Goal: Information Seeking & Learning: Learn about a topic

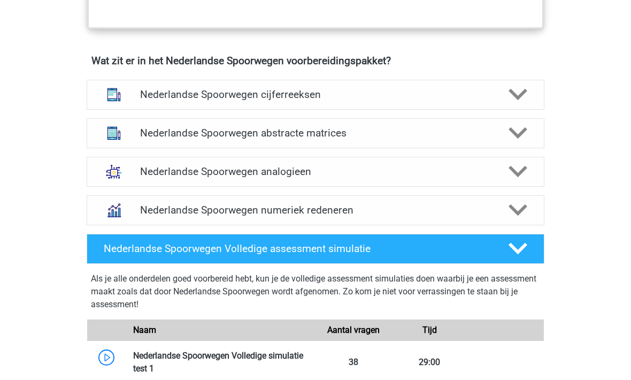
scroll to position [749, 0]
click at [209, 216] on div "Nederlandse Spoorwegen numeriek redeneren" at bounding box center [316, 210] width 458 height 30
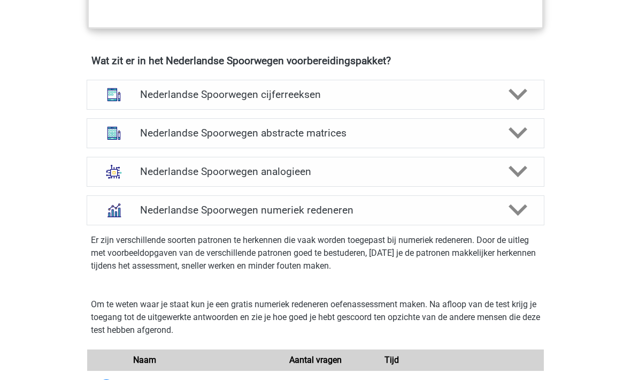
click at [183, 131] on h4 "Nederlandse Spoorwegen abstracte matrices" at bounding box center [315, 133] width 350 height 12
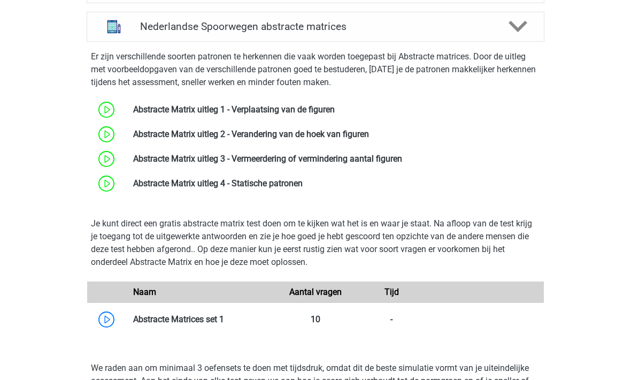
scroll to position [859, 0]
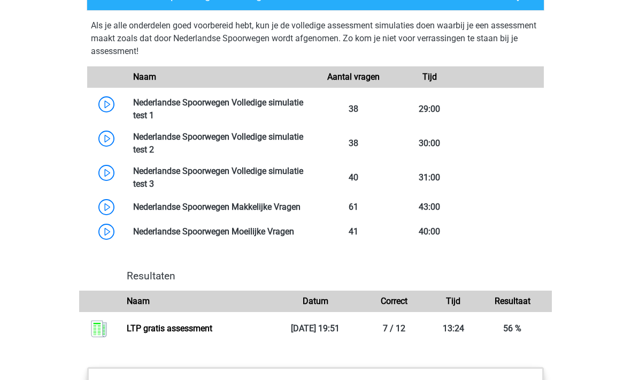
scroll to position [2024, 0]
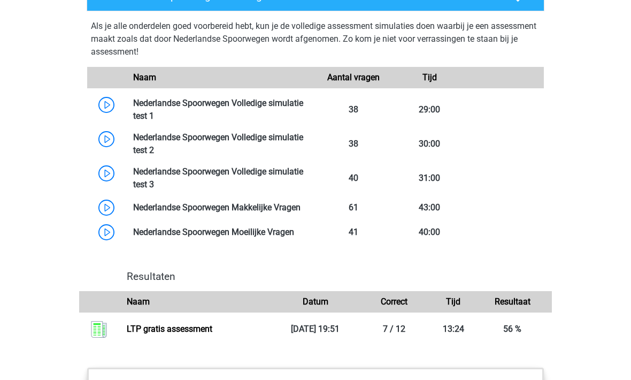
click at [301, 212] on link at bounding box center [301, 207] width 0 height 10
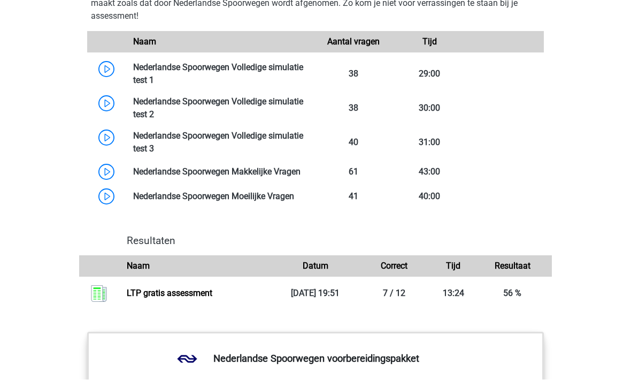
scroll to position [2060, 0]
click at [154, 109] on link at bounding box center [154, 114] width 0 height 10
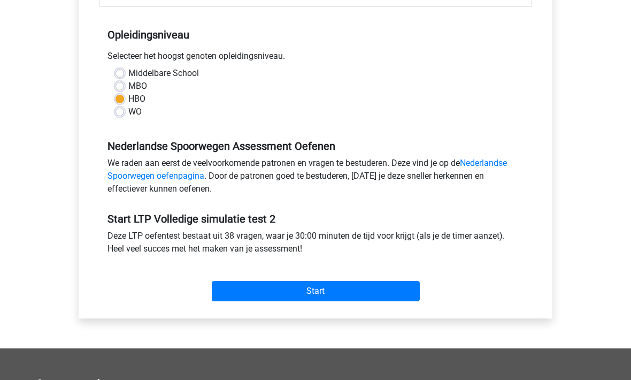
scroll to position [220, 0]
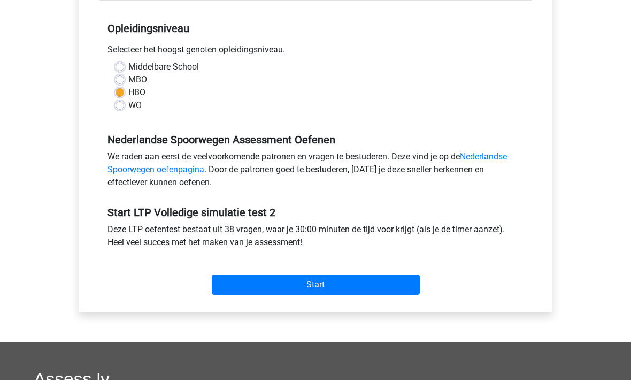
click at [260, 276] on input "Start" at bounding box center [316, 284] width 208 height 20
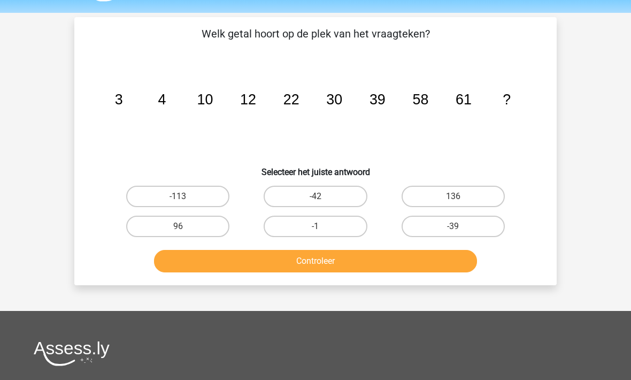
scroll to position [34, 0]
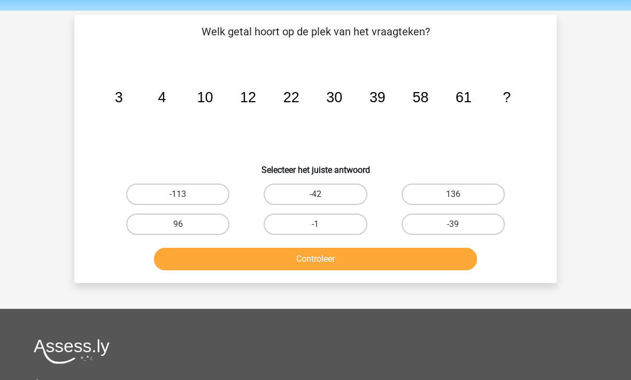
click at [164, 229] on label "96" at bounding box center [177, 224] width 103 height 21
click at [178, 229] on input "96" at bounding box center [181, 228] width 7 height 7
radio input "true"
click at [206, 264] on button "Controleer" at bounding box center [316, 259] width 324 height 22
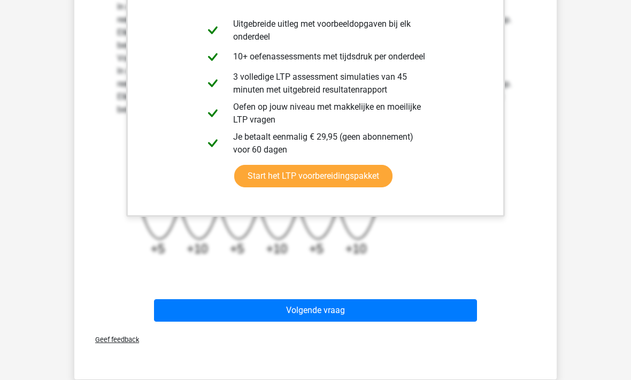
click at [219, 314] on button "Volgende vraag" at bounding box center [316, 310] width 324 height 22
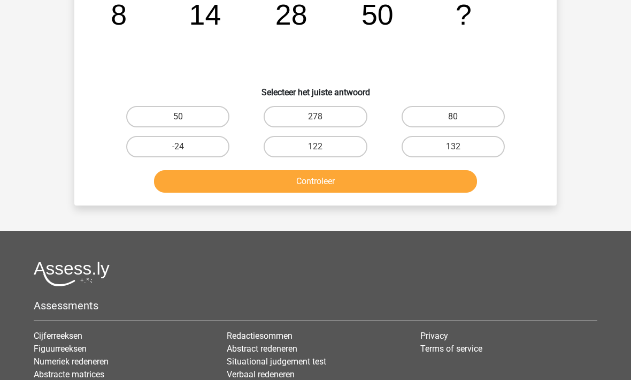
scroll to position [49, 0]
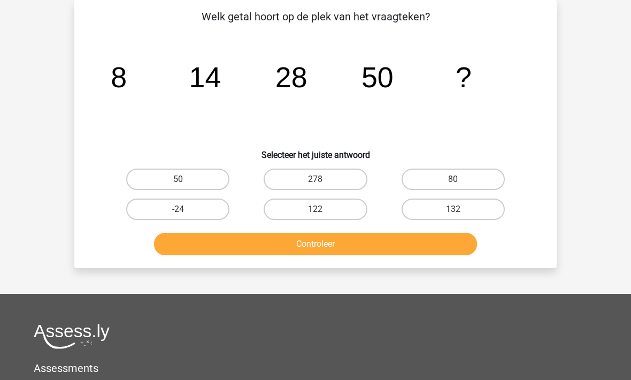
click at [440, 175] on label "80" at bounding box center [453, 178] width 103 height 21
click at [453, 179] on input "80" at bounding box center [456, 182] width 7 height 7
radio input "true"
click at [293, 244] on button "Controleer" at bounding box center [316, 244] width 324 height 22
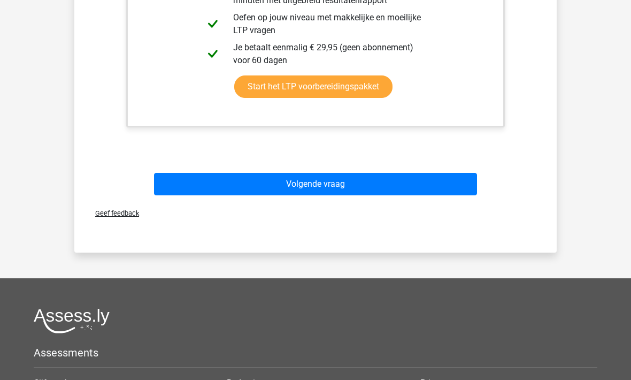
click at [224, 181] on button "Volgende vraag" at bounding box center [316, 184] width 324 height 22
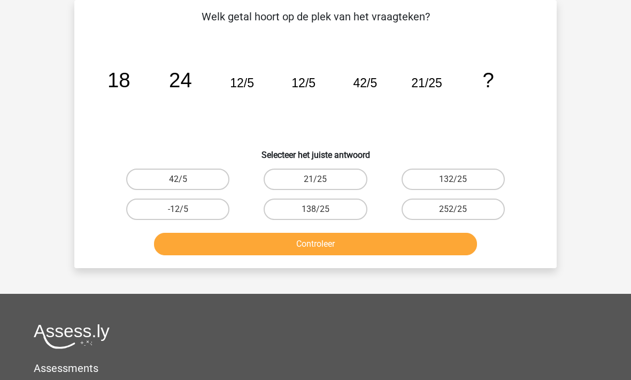
click at [289, 204] on label "138/25" at bounding box center [315, 208] width 103 height 21
click at [316, 209] on input "138/25" at bounding box center [319, 212] width 7 height 7
radio input "true"
click at [278, 245] on button "Controleer" at bounding box center [316, 244] width 324 height 22
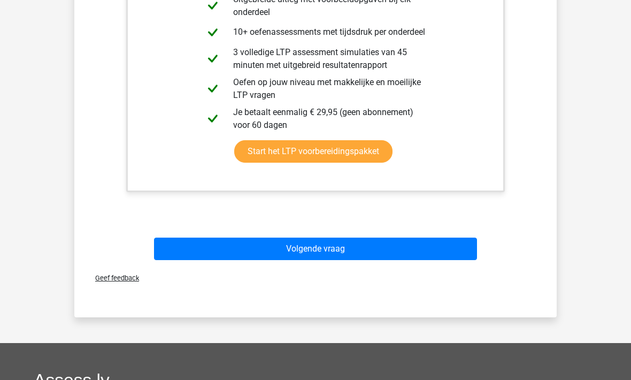
click at [252, 241] on button "Volgende vraag" at bounding box center [316, 248] width 324 height 22
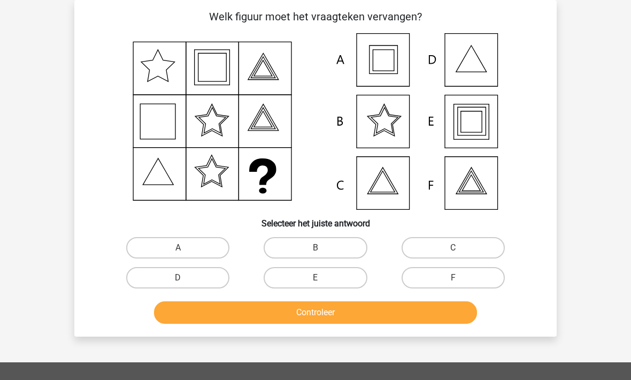
click at [310, 277] on label "E" at bounding box center [315, 277] width 103 height 21
click at [316, 278] on input "E" at bounding box center [319, 281] width 7 height 7
radio input "true"
click at [292, 312] on button "Controleer" at bounding box center [316, 312] width 324 height 22
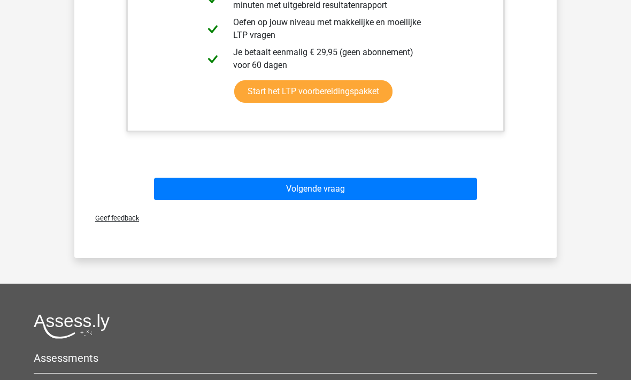
click at [221, 187] on button "Volgende vraag" at bounding box center [316, 189] width 324 height 22
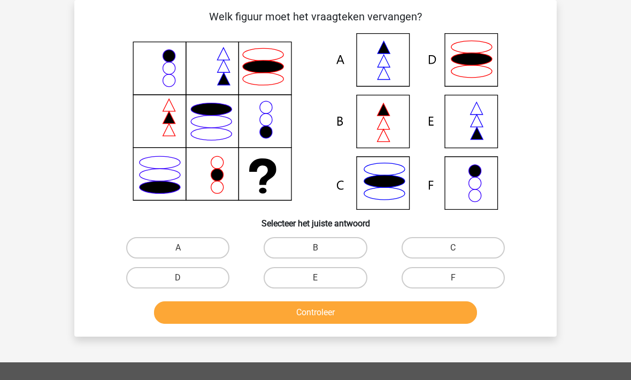
click at [165, 255] on label "A" at bounding box center [177, 247] width 103 height 21
click at [178, 255] on input "A" at bounding box center [181, 251] width 7 height 7
radio input "true"
click at [224, 312] on button "Controleer" at bounding box center [316, 312] width 324 height 22
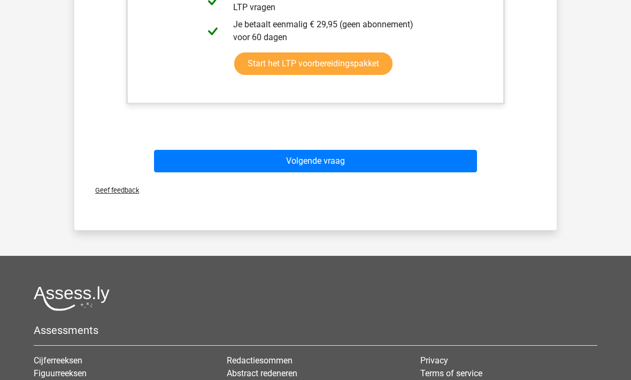
click at [211, 161] on button "Volgende vraag" at bounding box center [316, 161] width 324 height 22
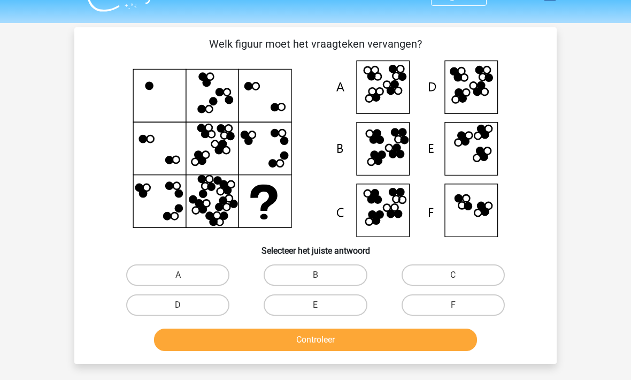
scroll to position [29, 0]
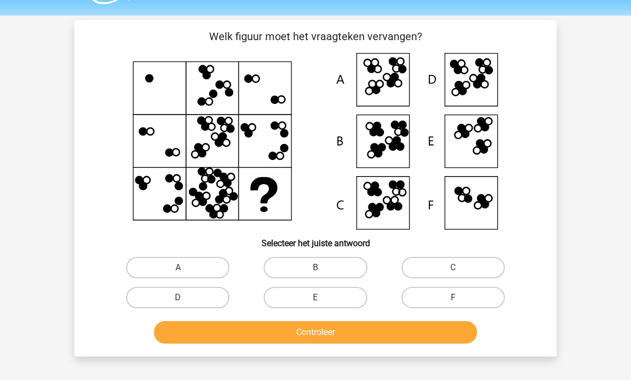
click at [158, 278] on label "A" at bounding box center [177, 267] width 103 height 21
click at [178, 275] on input "A" at bounding box center [181, 271] width 7 height 7
radio input "true"
click at [235, 335] on button "Controleer" at bounding box center [316, 332] width 324 height 22
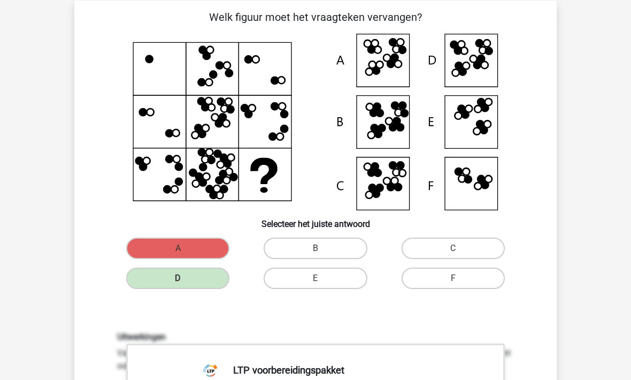
scroll to position [48, 0]
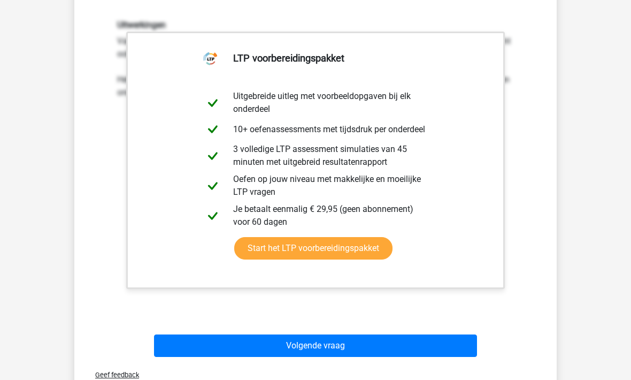
click at [217, 349] on button "Volgende vraag" at bounding box center [316, 346] width 324 height 22
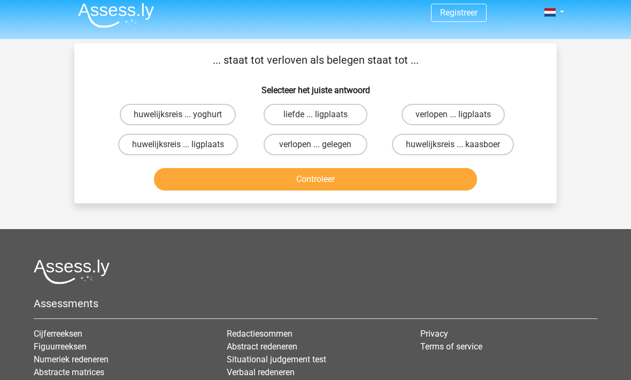
scroll to position [0, 0]
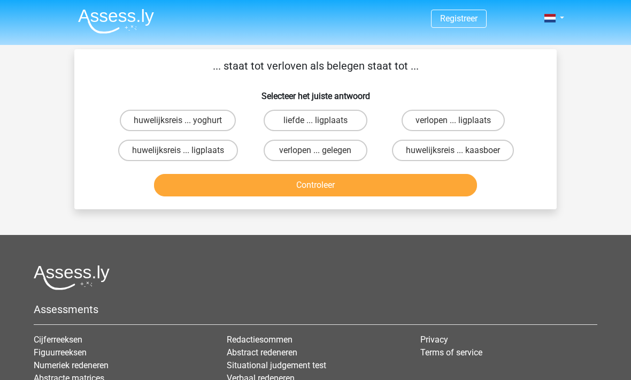
click at [158, 121] on label "huwelijksreis ... yoghurt" at bounding box center [178, 120] width 116 height 21
click at [178, 121] on input "huwelijksreis ... yoghurt" at bounding box center [181, 123] width 7 height 7
radio input "true"
click at [250, 185] on button "Controleer" at bounding box center [316, 185] width 324 height 22
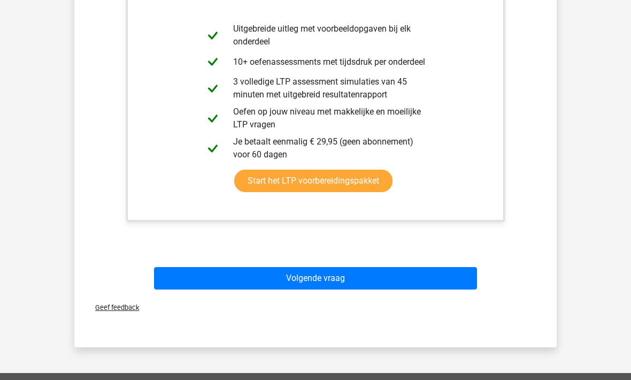
click at [247, 280] on button "Volgende vraag" at bounding box center [316, 278] width 324 height 22
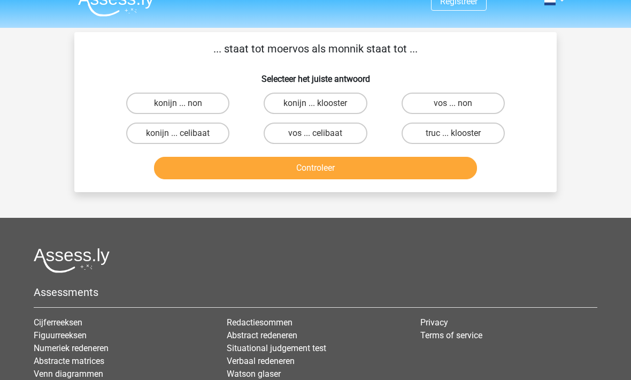
scroll to position [18, 0]
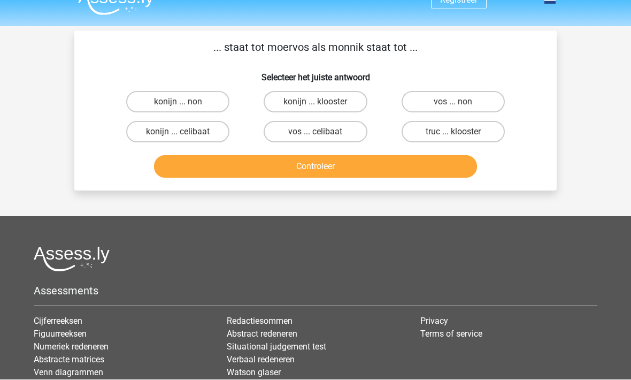
click at [421, 101] on label "vos ... non" at bounding box center [453, 101] width 103 height 21
click at [453, 102] on input "vos ... non" at bounding box center [456, 105] width 7 height 7
radio input "true"
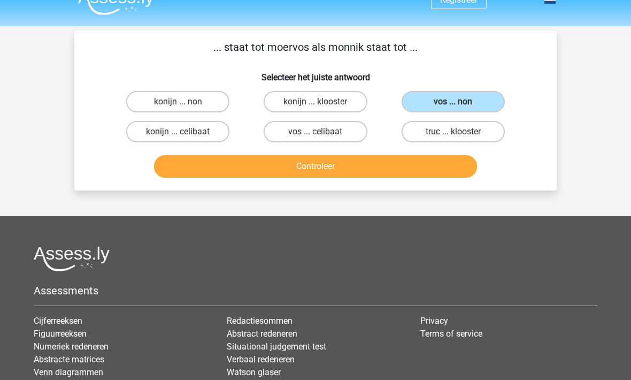
click at [278, 167] on button "Controleer" at bounding box center [316, 166] width 324 height 22
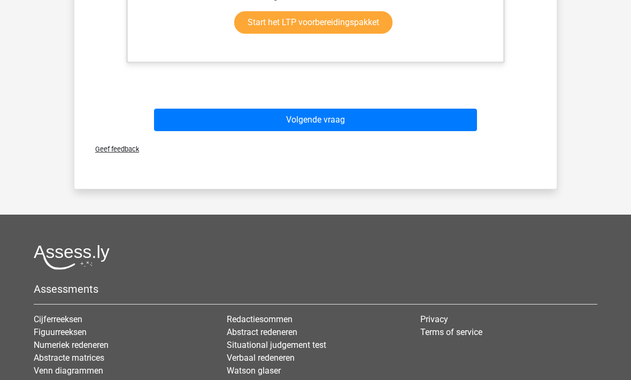
click at [234, 124] on button "Volgende vraag" at bounding box center [316, 120] width 324 height 22
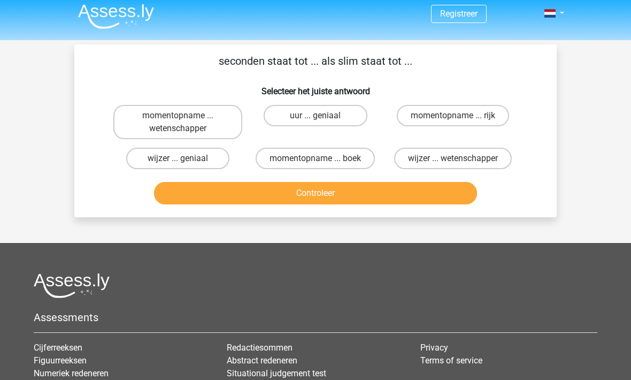
scroll to position [4, 0]
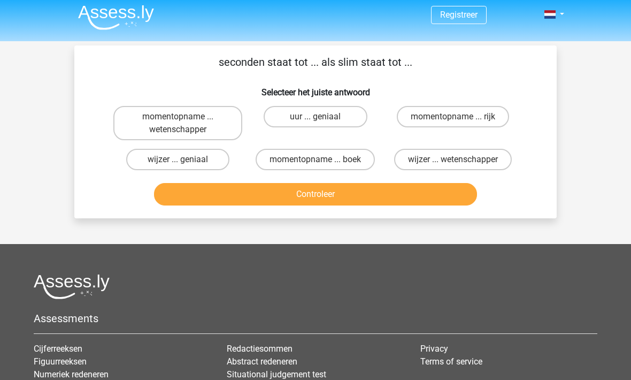
click at [279, 116] on label "uur ... geniaal" at bounding box center [315, 116] width 103 height 21
click at [316, 117] on input "uur ... geniaal" at bounding box center [319, 120] width 7 height 7
radio input "true"
click at [282, 195] on button "Controleer" at bounding box center [316, 194] width 324 height 22
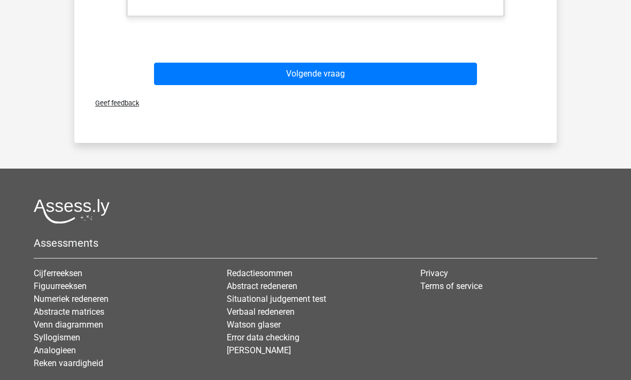
click at [226, 66] on button "Volgende vraag" at bounding box center [316, 74] width 324 height 22
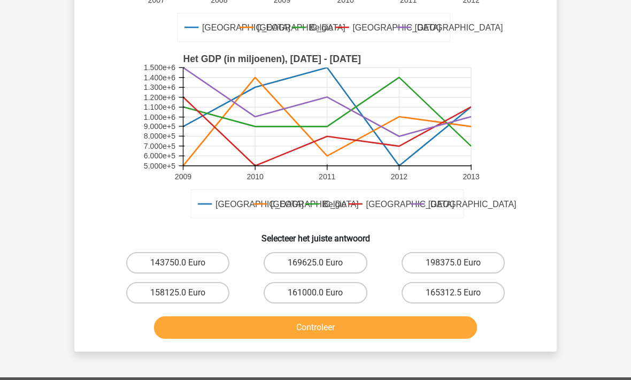
scroll to position [246, 0]
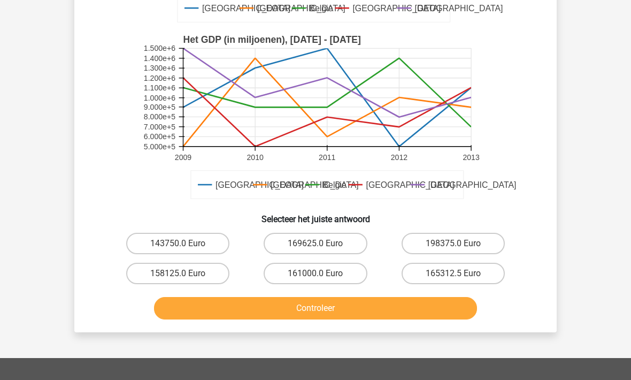
click at [172, 263] on label "158125.0 Euro" at bounding box center [177, 273] width 103 height 21
click at [178, 273] on input "158125.0 Euro" at bounding box center [181, 276] width 7 height 7
radio input "true"
click at [250, 297] on button "Controleer" at bounding box center [316, 308] width 324 height 22
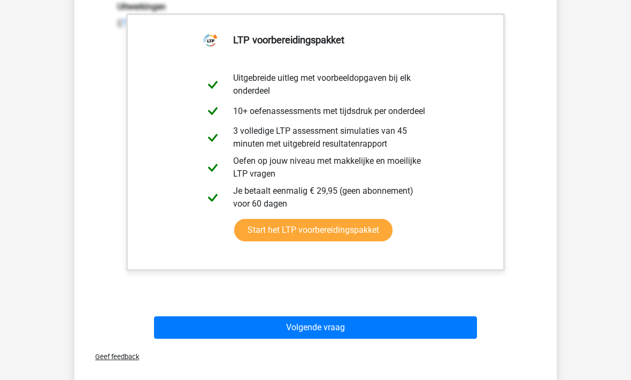
click at [210, 316] on button "Volgende vraag" at bounding box center [316, 327] width 324 height 22
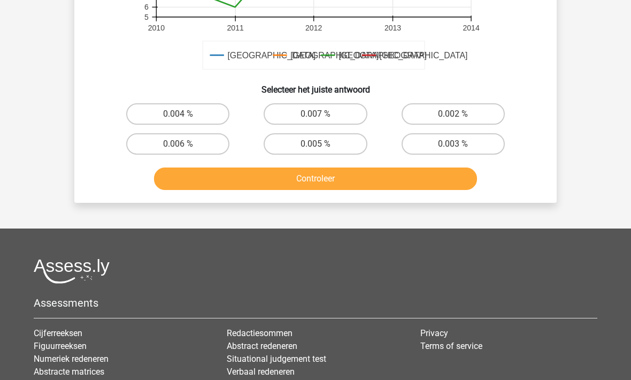
scroll to position [421, 0]
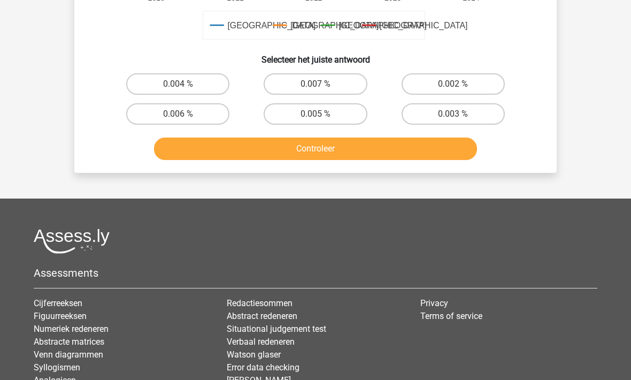
click at [202, 146] on button "Controleer" at bounding box center [316, 148] width 324 height 22
click at [160, 119] on label "0.006 %" at bounding box center [177, 113] width 103 height 21
click at [178, 119] on input "0.006 %" at bounding box center [181, 117] width 7 height 7
radio input "true"
click at [196, 155] on button "Controleer" at bounding box center [316, 148] width 324 height 22
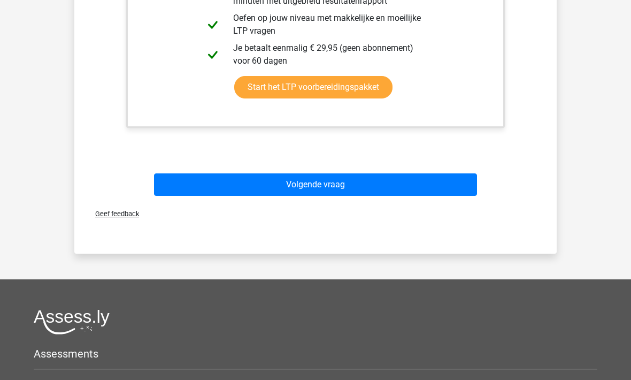
click at [208, 188] on button "Volgende vraag" at bounding box center [316, 185] width 324 height 22
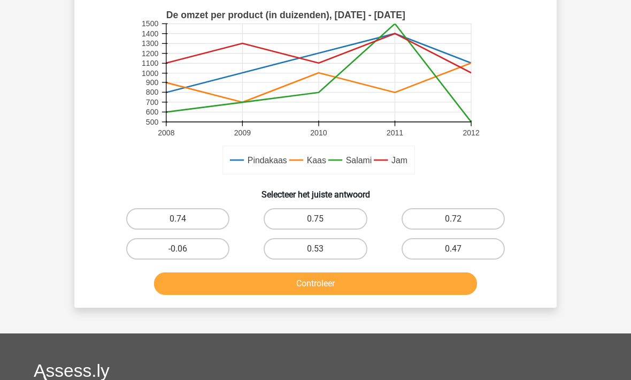
scroll to position [304, 0]
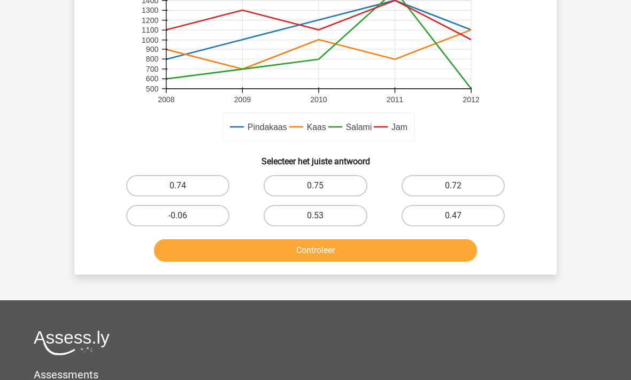
click at [181, 215] on label "-0.06" at bounding box center [177, 215] width 103 height 21
click at [181, 216] on input "-0.06" at bounding box center [181, 219] width 7 height 7
radio input "true"
click at [242, 248] on button "Controleer" at bounding box center [316, 250] width 324 height 22
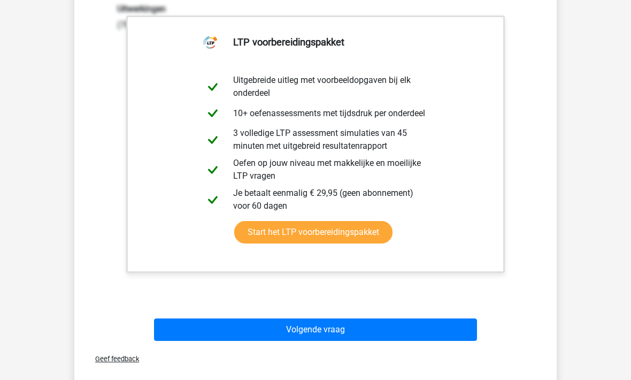
click at [213, 319] on button "Volgende vraag" at bounding box center [316, 330] width 324 height 22
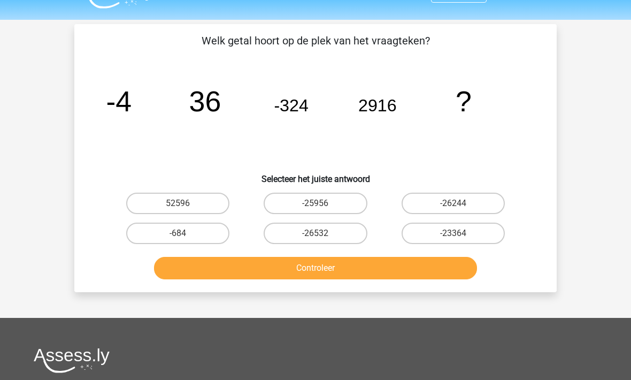
scroll to position [25, 0]
click at [442, 200] on label "-26244" at bounding box center [453, 203] width 103 height 21
click at [453, 204] on input "-26244" at bounding box center [456, 207] width 7 height 7
radio input "true"
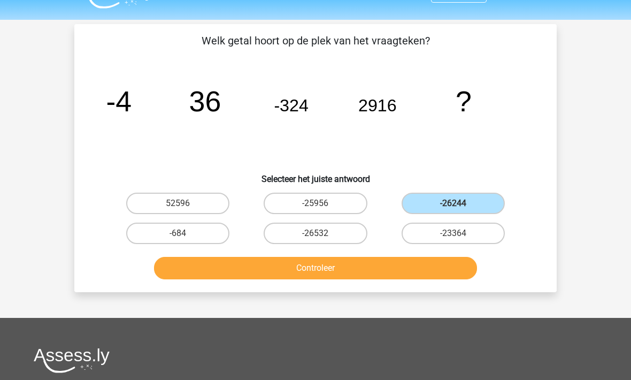
click at [271, 270] on button "Controleer" at bounding box center [316, 268] width 324 height 22
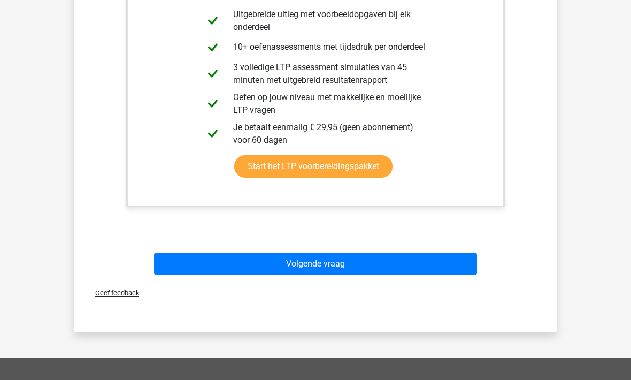
click at [208, 255] on button "Volgende vraag" at bounding box center [316, 263] width 324 height 22
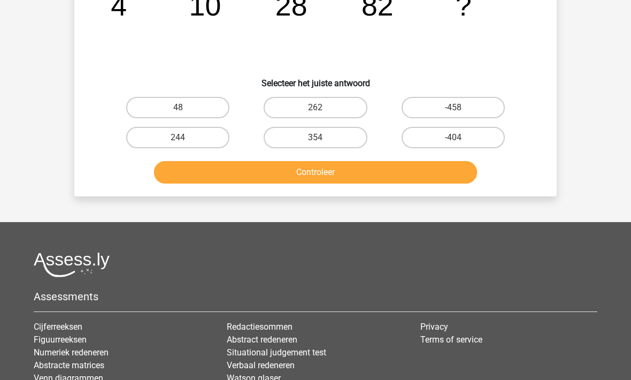
scroll to position [49, 0]
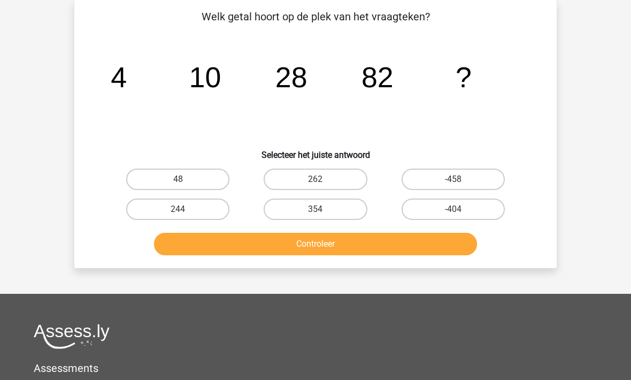
click at [154, 208] on label "244" at bounding box center [177, 208] width 103 height 21
click at [178, 209] on input "244" at bounding box center [181, 212] width 7 height 7
radio input "true"
click at [208, 241] on button "Controleer" at bounding box center [316, 244] width 324 height 22
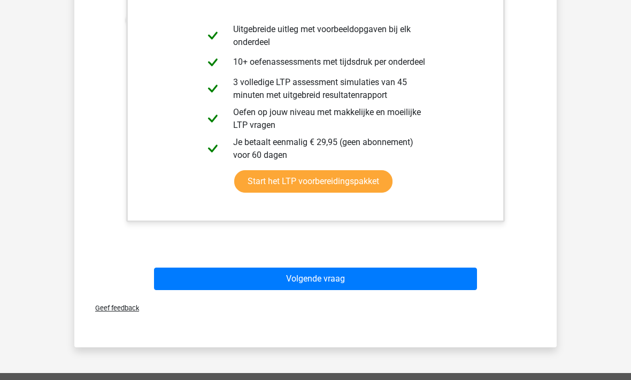
click at [204, 276] on button "Volgende vraag" at bounding box center [316, 279] width 324 height 22
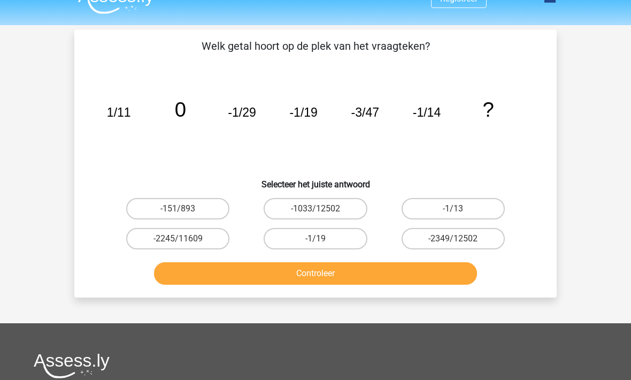
scroll to position [19, 0]
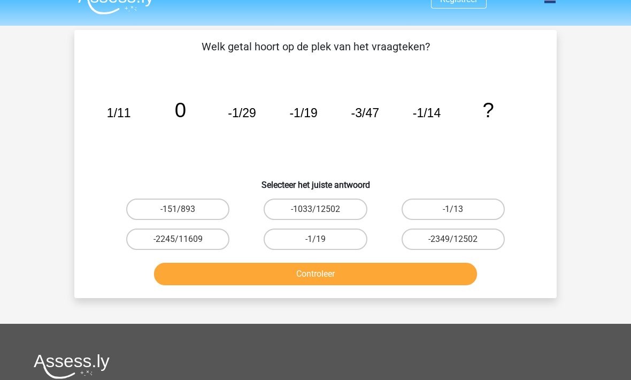
click at [153, 241] on label "-2245/11609" at bounding box center [177, 238] width 103 height 21
click at [178, 241] on input "-2245/11609" at bounding box center [181, 242] width 7 height 7
radio input "true"
click at [211, 279] on button "Controleer" at bounding box center [316, 274] width 324 height 22
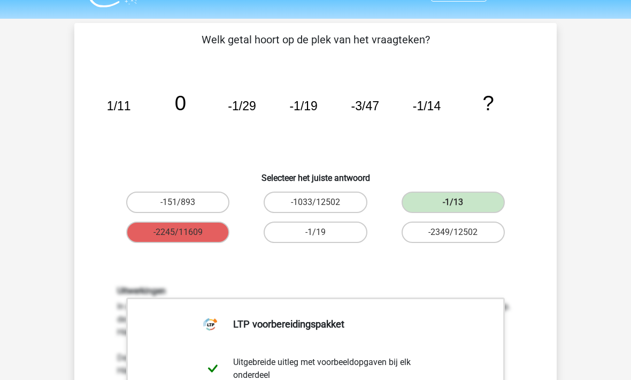
scroll to position [25, 0]
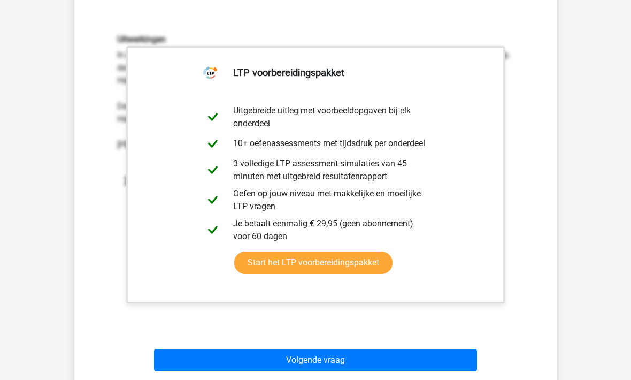
click at [229, 362] on button "Volgende vraag" at bounding box center [316, 360] width 324 height 22
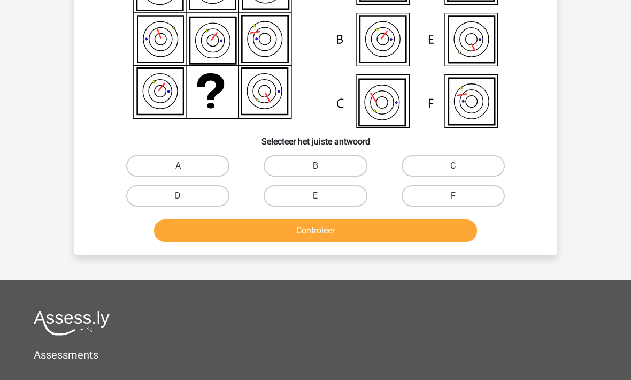
scroll to position [49, 0]
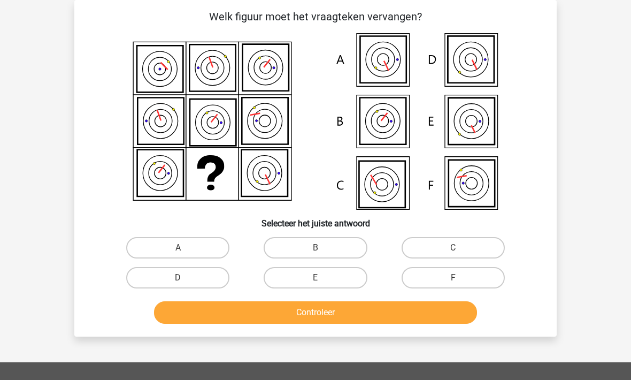
click at [297, 242] on label "B" at bounding box center [315, 247] width 103 height 21
click at [316, 248] on input "B" at bounding box center [319, 251] width 7 height 7
radio input "true"
click at [269, 317] on button "Controleer" at bounding box center [316, 312] width 324 height 22
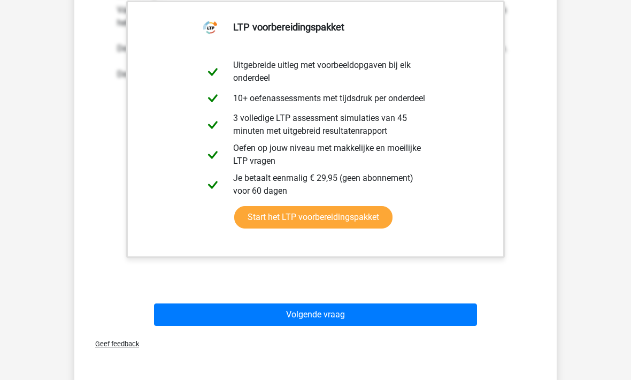
click at [265, 313] on button "Volgende vraag" at bounding box center [316, 315] width 324 height 22
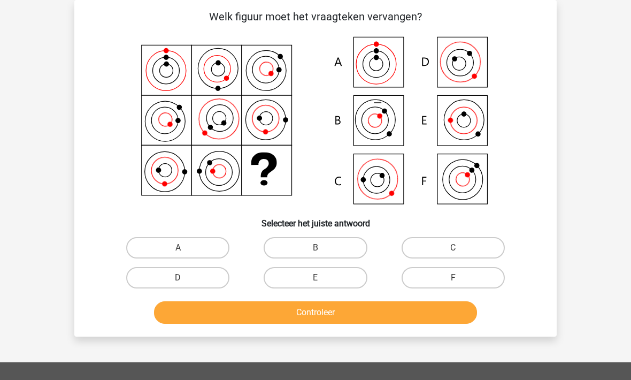
click at [440, 249] on label "C" at bounding box center [453, 247] width 103 height 21
click at [453, 249] on input "C" at bounding box center [456, 251] width 7 height 7
radio input "true"
click at [229, 307] on button "Controleer" at bounding box center [316, 312] width 324 height 22
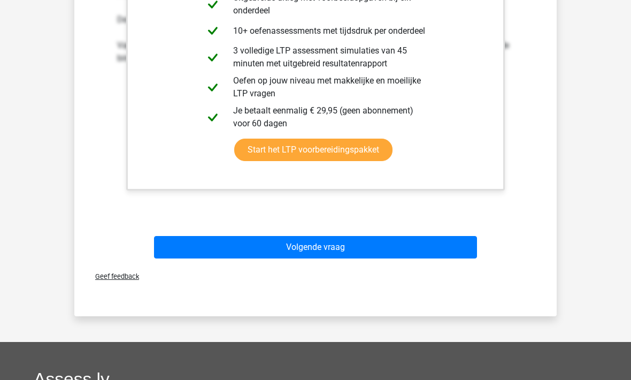
click at [174, 242] on button "Volgende vraag" at bounding box center [316, 247] width 324 height 22
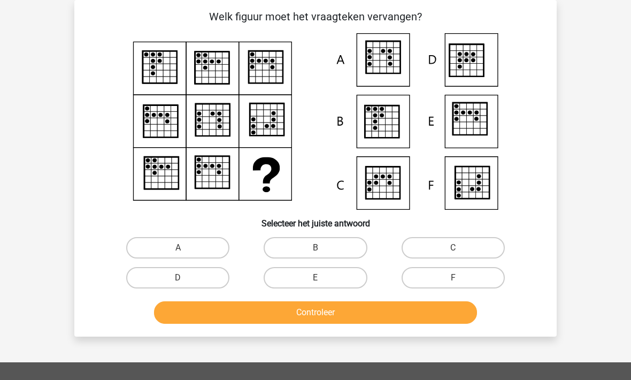
click at [166, 244] on label "A" at bounding box center [177, 247] width 103 height 21
click at [178, 248] on input "A" at bounding box center [181, 251] width 7 height 7
radio input "true"
click at [227, 319] on button "Controleer" at bounding box center [316, 312] width 324 height 22
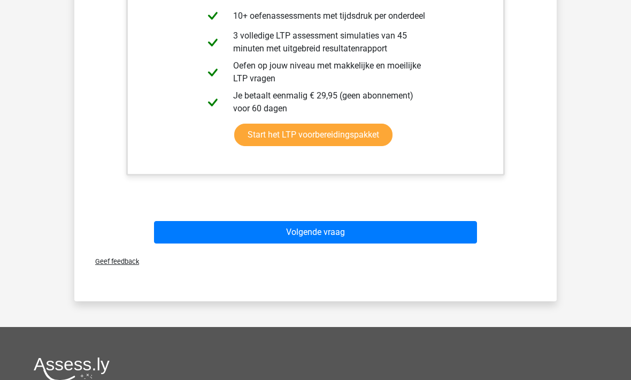
click at [201, 232] on button "Volgende vraag" at bounding box center [316, 232] width 324 height 22
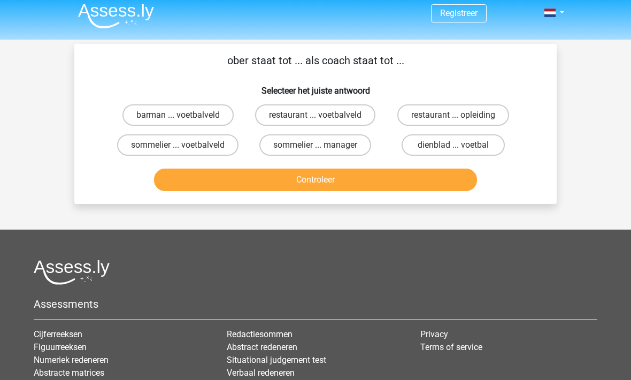
scroll to position [0, 0]
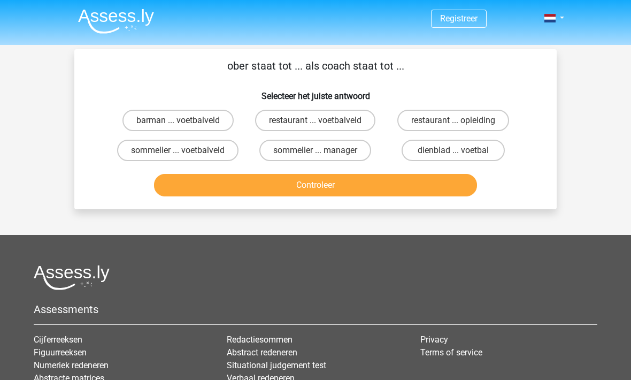
click at [270, 120] on label "restaurant ... voetbalveld" at bounding box center [315, 120] width 120 height 21
click at [316, 120] on input "restaurant ... voetbalveld" at bounding box center [319, 123] width 7 height 7
radio input "true"
click at [249, 195] on button "Controleer" at bounding box center [316, 185] width 324 height 22
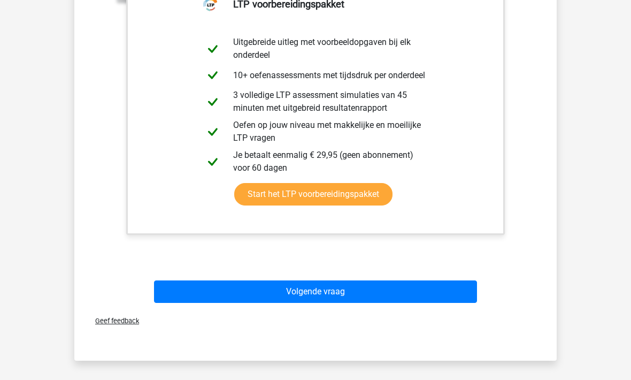
click at [220, 291] on button "Volgende vraag" at bounding box center [316, 292] width 324 height 22
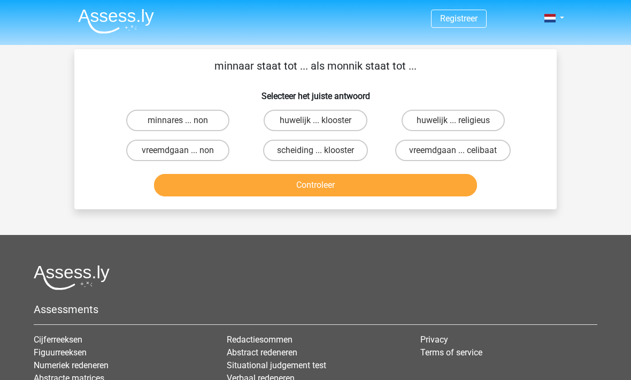
click at [158, 122] on label "minnares ... non" at bounding box center [177, 120] width 103 height 21
click at [178, 122] on input "minnares ... non" at bounding box center [181, 123] width 7 height 7
radio input "true"
click at [211, 193] on button "Controleer" at bounding box center [316, 185] width 324 height 22
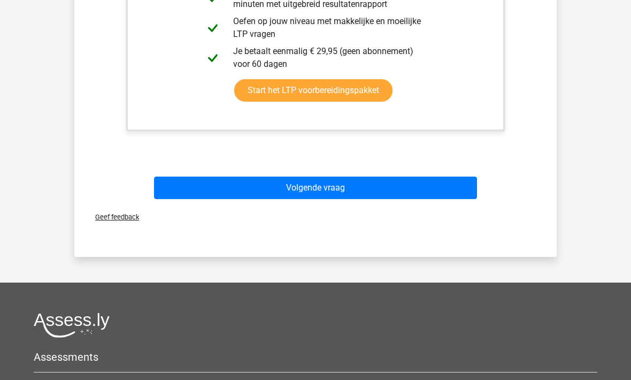
click at [213, 184] on button "Volgende vraag" at bounding box center [316, 187] width 324 height 22
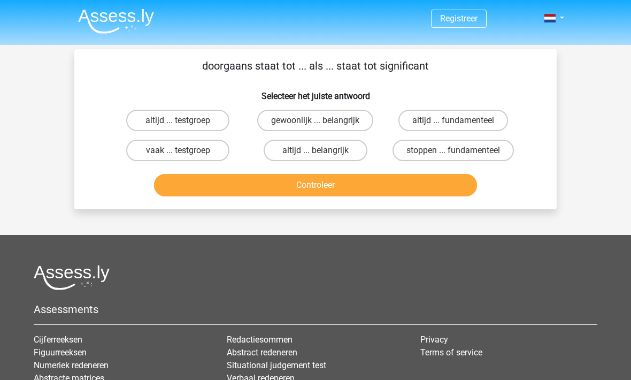
click at [274, 119] on label "gewoonlijk ... belangrijk" at bounding box center [315, 120] width 116 height 21
click at [316, 120] on input "gewoonlijk ... belangrijk" at bounding box center [319, 123] width 7 height 7
radio input "true"
click at [295, 153] on label "altijd ... belangrijk" at bounding box center [315, 150] width 103 height 21
click at [316, 153] on input "altijd ... belangrijk" at bounding box center [319, 153] width 7 height 7
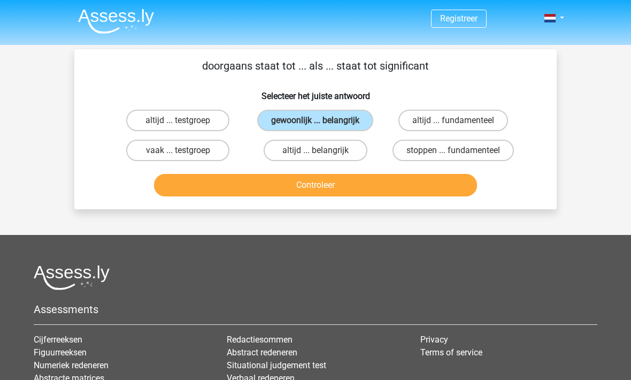
radio input "true"
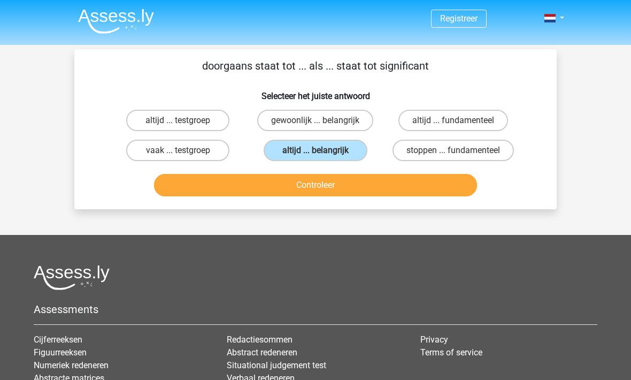
click at [321, 190] on button "Controleer" at bounding box center [316, 185] width 324 height 22
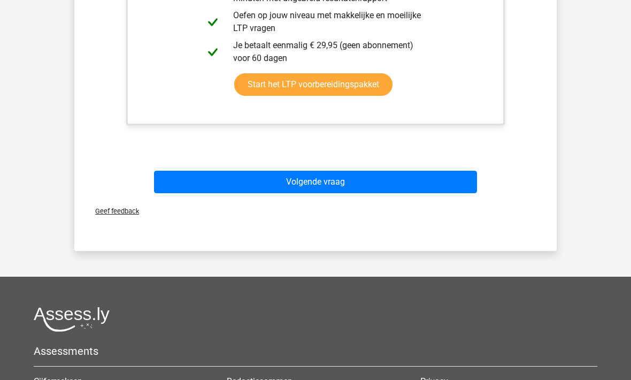
click at [213, 178] on button "Volgende vraag" at bounding box center [316, 182] width 324 height 22
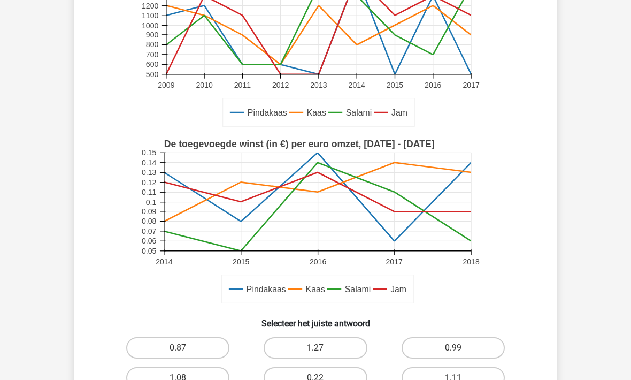
click at [157, 343] on label "0.87" at bounding box center [177, 347] width 103 height 21
click at [178, 348] on input "0.87" at bounding box center [181, 351] width 7 height 7
radio input "true"
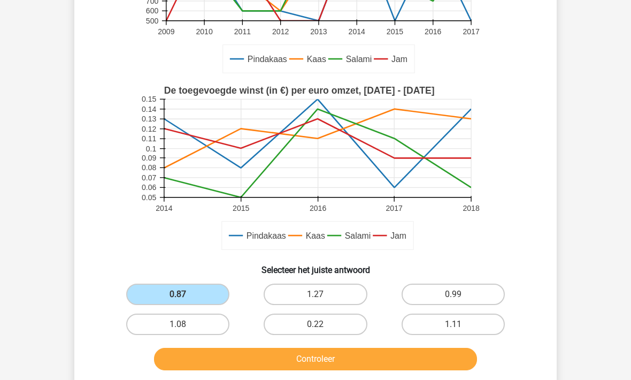
scroll to position [198, 0]
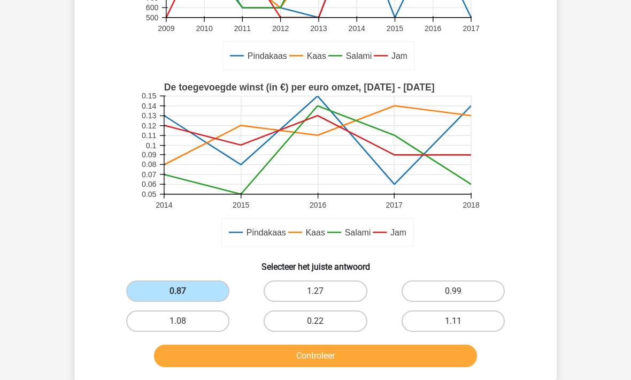
click at [195, 357] on button "Controleer" at bounding box center [316, 355] width 324 height 22
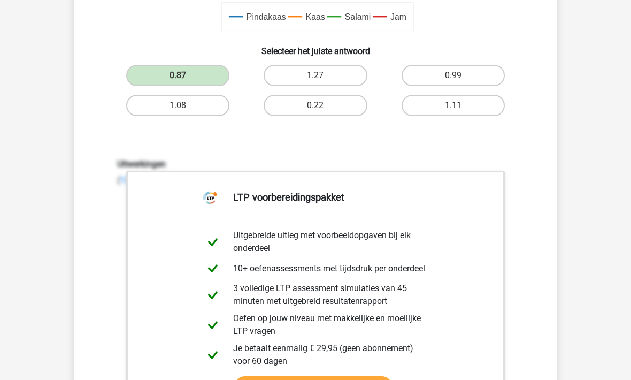
scroll to position [442, 0]
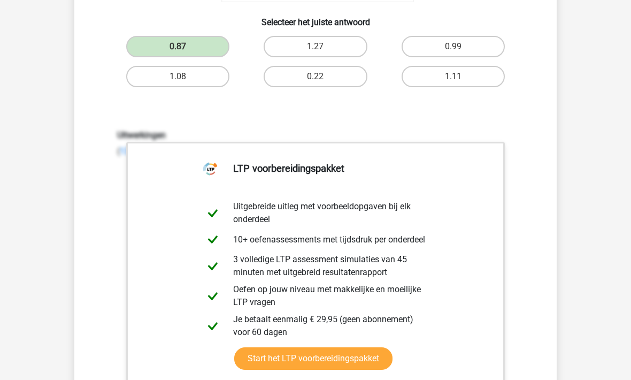
click at [257, 364] on link "Start het LTP voorbereidingspakket" at bounding box center [313, 359] width 158 height 22
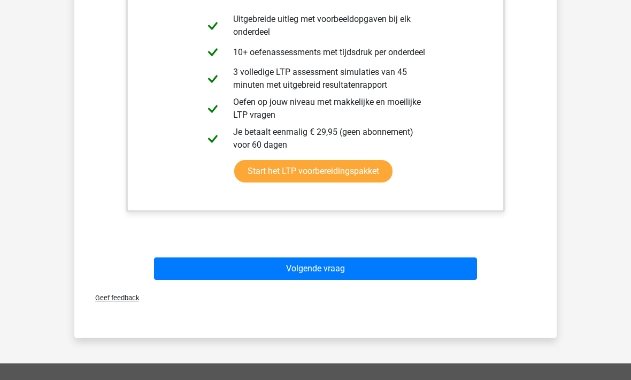
click at [190, 261] on button "Volgende vraag" at bounding box center [316, 268] width 324 height 22
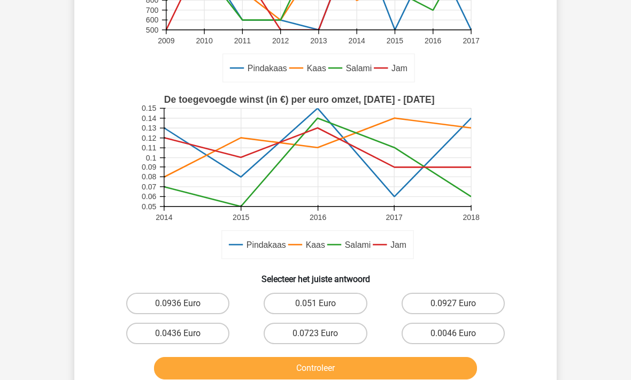
scroll to position [305, 0]
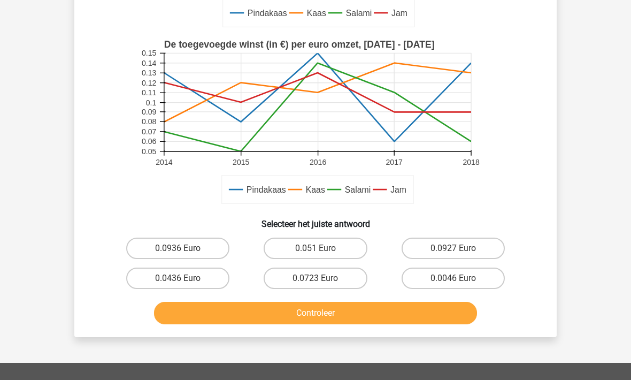
click at [151, 245] on label "0.0936 Euro" at bounding box center [177, 247] width 103 height 21
click at [178, 248] on input "0.0936 Euro" at bounding box center [181, 251] width 7 height 7
radio input "true"
click at [207, 316] on button "Controleer" at bounding box center [316, 313] width 324 height 22
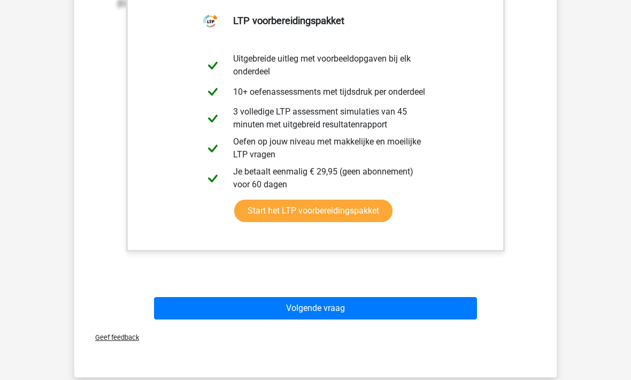
click at [195, 304] on button "Volgende vraag" at bounding box center [316, 308] width 324 height 22
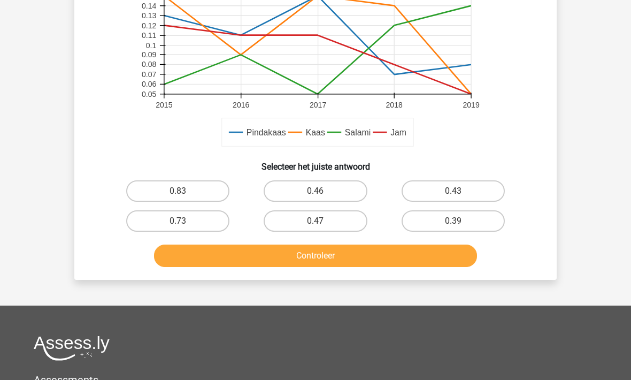
scroll to position [327, 0]
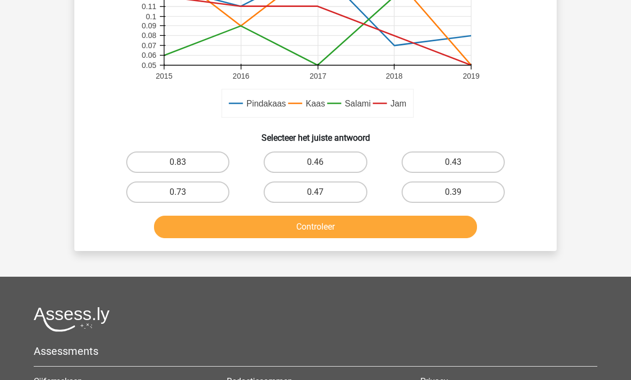
click at [156, 166] on label "0.83" at bounding box center [177, 161] width 103 height 21
click at [178, 166] on input "0.83" at bounding box center [181, 165] width 7 height 7
radio input "true"
click at [196, 226] on button "Controleer" at bounding box center [316, 227] width 324 height 22
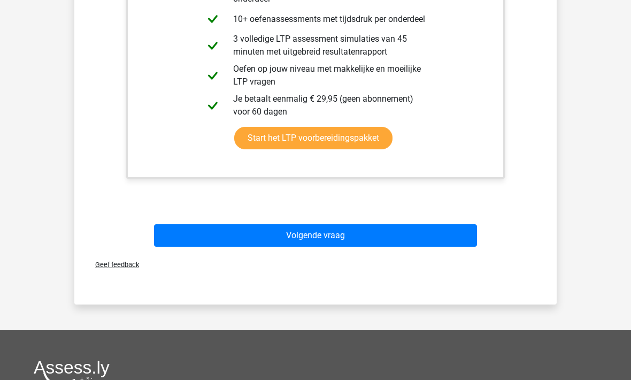
click at [193, 233] on button "Volgende vraag" at bounding box center [316, 235] width 324 height 22
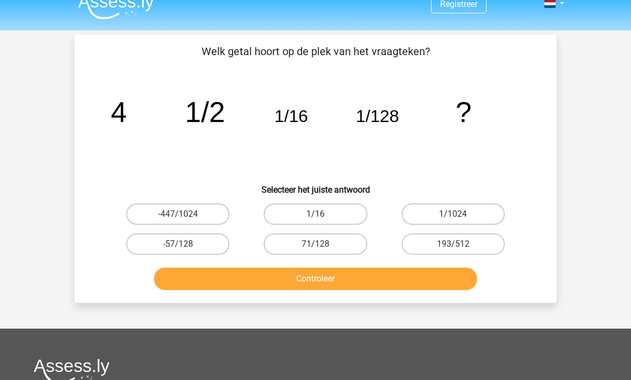
scroll to position [14, 0]
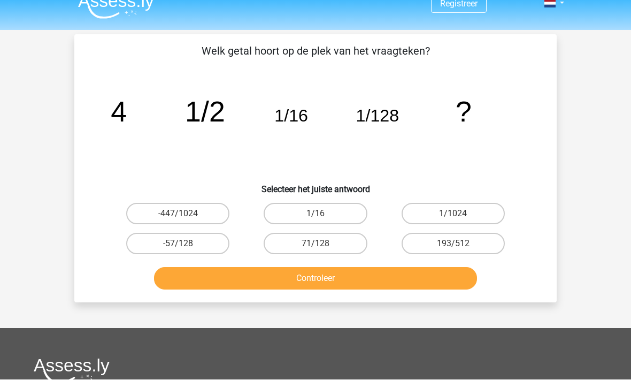
click at [429, 213] on label "1/1024" at bounding box center [453, 213] width 103 height 21
click at [453, 214] on input "1/1024" at bounding box center [456, 217] width 7 height 7
radio input "true"
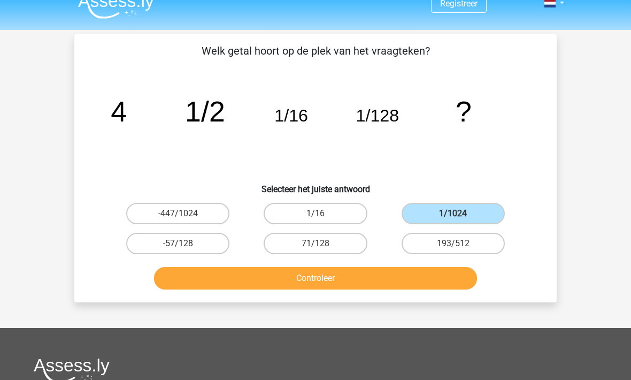
click at [309, 285] on button "Controleer" at bounding box center [316, 278] width 324 height 22
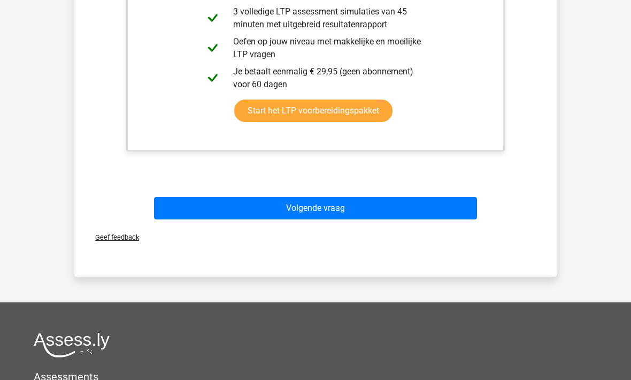
click at [210, 197] on button "Volgende vraag" at bounding box center [316, 208] width 324 height 22
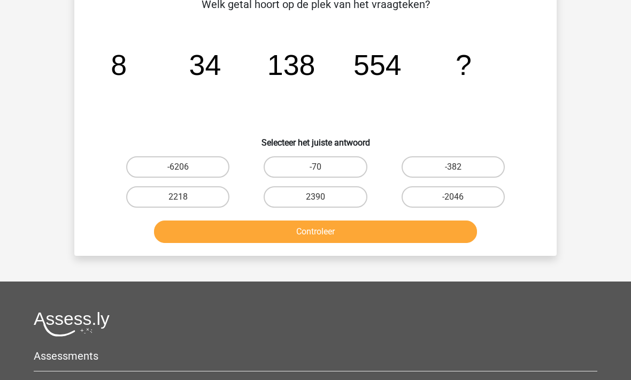
scroll to position [49, 0]
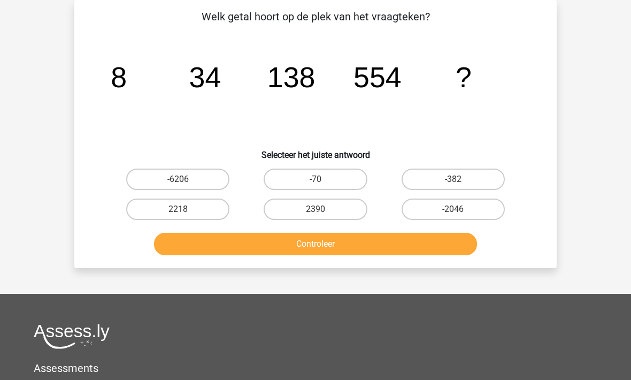
click at [165, 205] on label "2218" at bounding box center [177, 208] width 103 height 21
click at [178, 209] on input "2218" at bounding box center [181, 212] width 7 height 7
radio input "true"
click at [206, 249] on button "Controleer" at bounding box center [316, 244] width 324 height 22
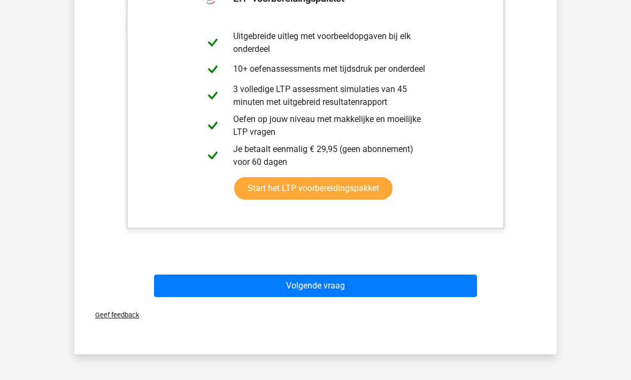
scroll to position [517, 0]
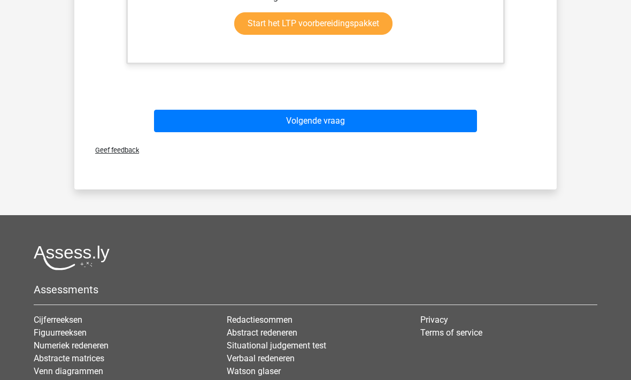
click at [197, 123] on button "Volgende vraag" at bounding box center [316, 121] width 324 height 22
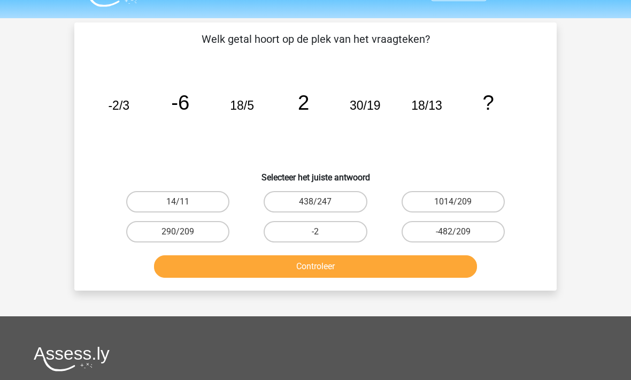
scroll to position [27, 0]
click at [299, 191] on label "438/247" at bounding box center [315, 201] width 103 height 21
click at [316, 202] on input "438/247" at bounding box center [319, 205] width 7 height 7
radio input "true"
click at [265, 264] on button "Controleer" at bounding box center [316, 266] width 324 height 22
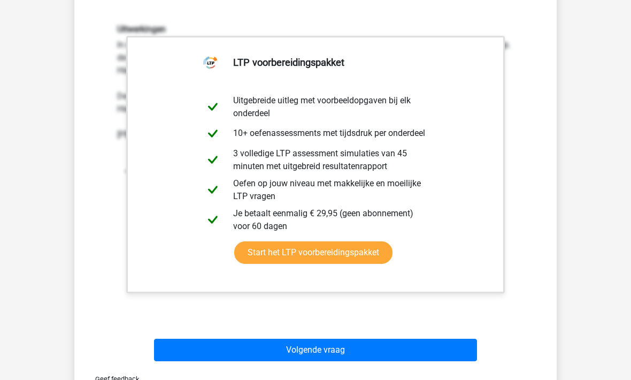
click at [252, 348] on button "Volgende vraag" at bounding box center [316, 350] width 324 height 22
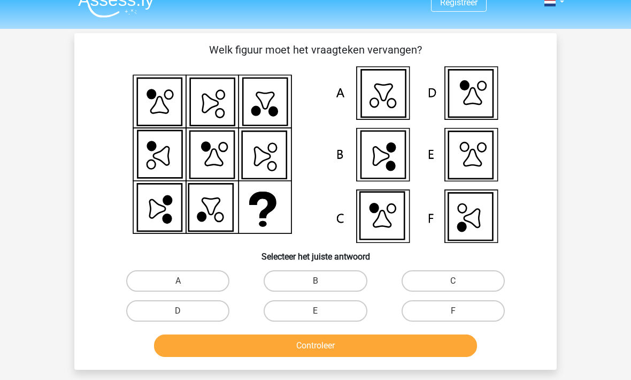
scroll to position [17, 0]
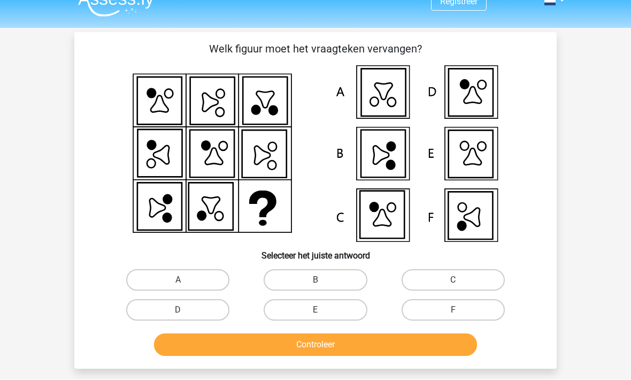
click at [423, 309] on label "F" at bounding box center [453, 309] width 103 height 21
click at [453, 310] on input "F" at bounding box center [456, 313] width 7 height 7
radio input "true"
click at [383, 345] on button "Controleer" at bounding box center [316, 344] width 324 height 22
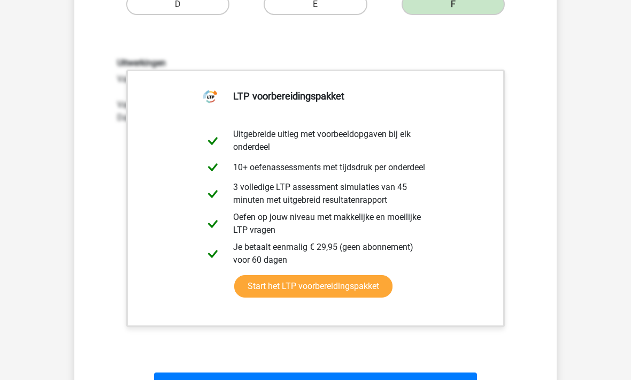
click at [240, 379] on button "Volgende vraag" at bounding box center [316, 384] width 324 height 22
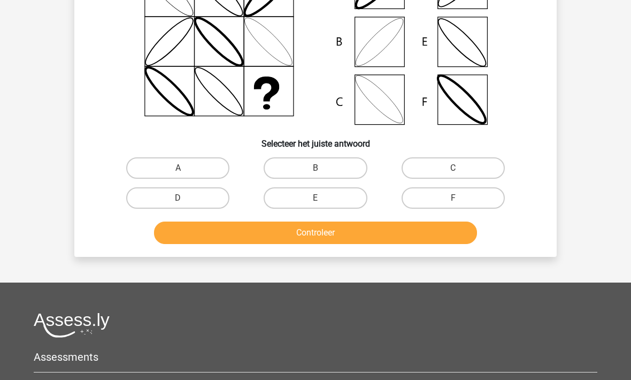
scroll to position [49, 0]
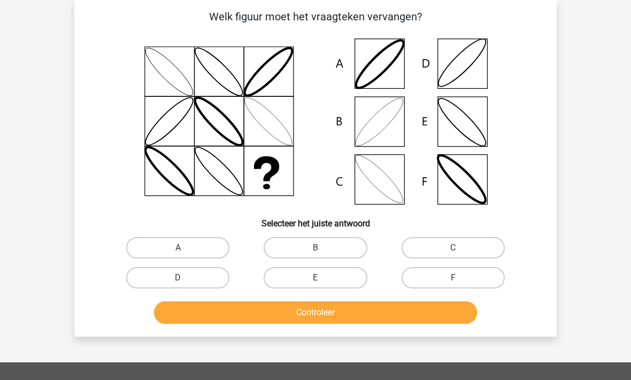
click at [174, 283] on label "D" at bounding box center [177, 277] width 103 height 21
click at [178, 283] on input "D" at bounding box center [181, 281] width 7 height 7
radio input "true"
click at [233, 315] on button "Controleer" at bounding box center [316, 312] width 324 height 22
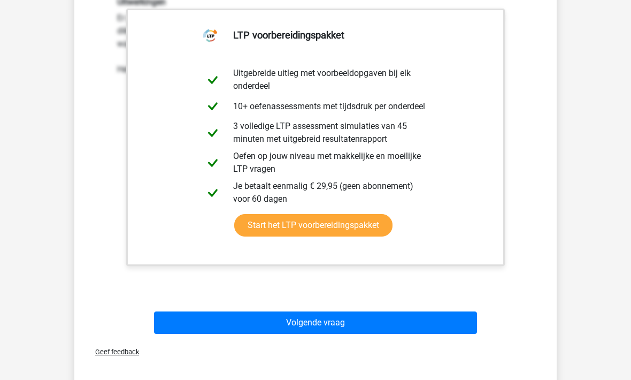
click at [263, 321] on button "Volgende vraag" at bounding box center [316, 323] width 324 height 22
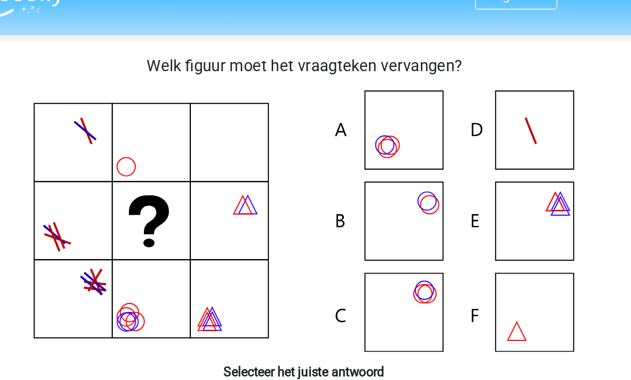
scroll to position [20, 0]
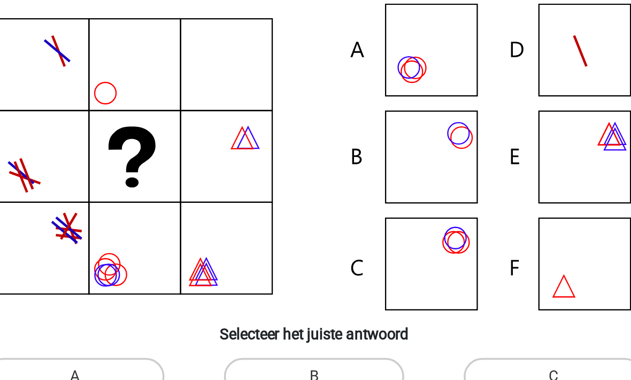
click at [402, 266] on label "C" at bounding box center [453, 276] width 103 height 21
click at [453, 276] on input "C" at bounding box center [456, 279] width 7 height 7
radio input "true"
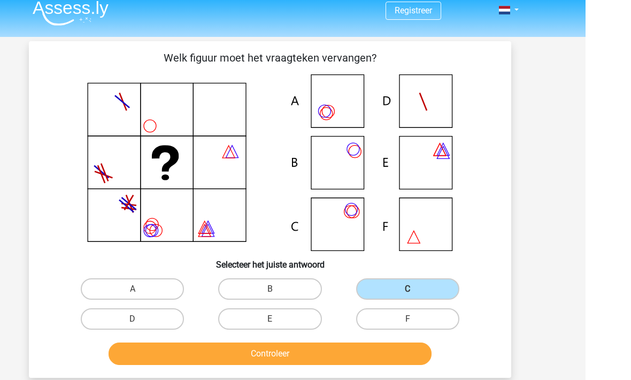
scroll to position [0, 0]
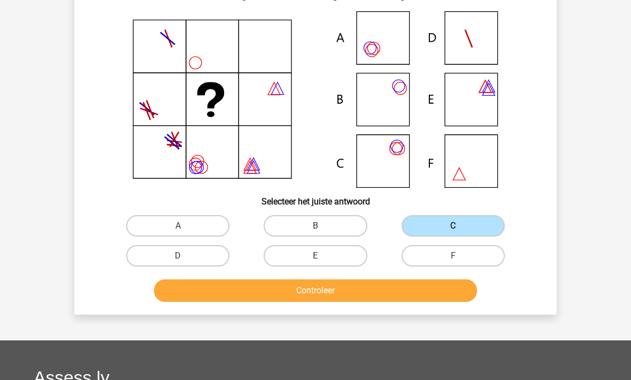
click at [222, 291] on button "Controleer" at bounding box center [316, 291] width 324 height 22
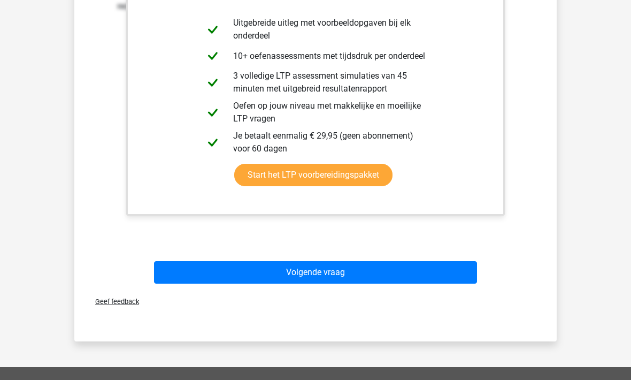
scroll to position [422, 0]
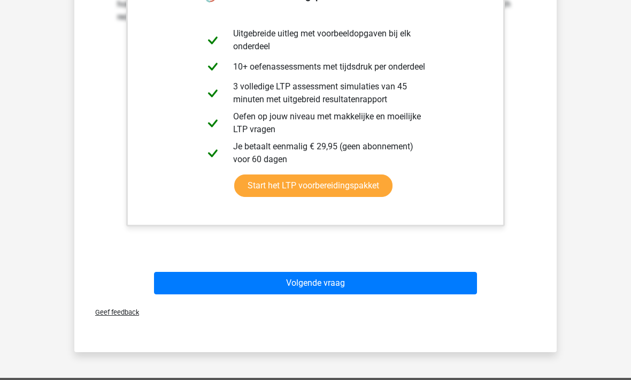
click at [225, 282] on button "Volgende vraag" at bounding box center [316, 283] width 324 height 22
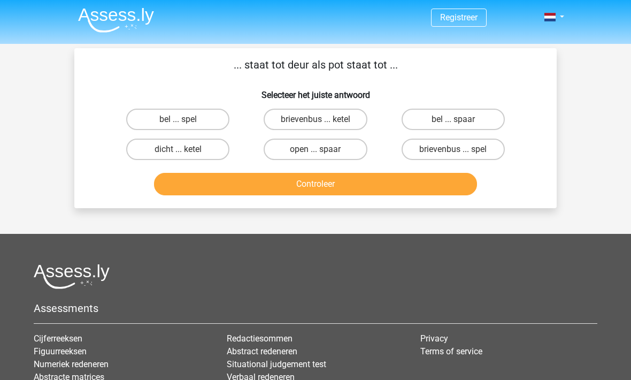
scroll to position [0, 0]
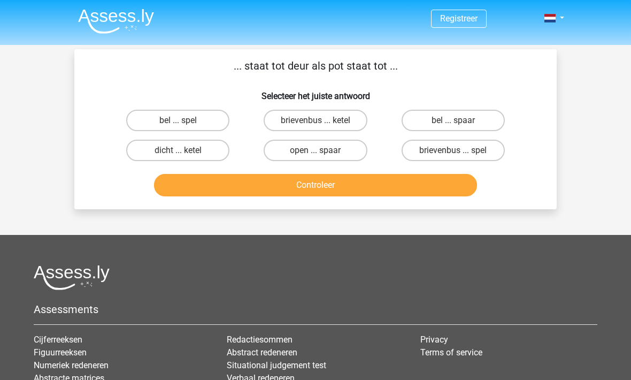
click at [269, 121] on label "brievenbus ... ketel" at bounding box center [315, 120] width 103 height 21
click at [316, 121] on input "brievenbus ... ketel" at bounding box center [319, 123] width 7 height 7
radio input "true"
click at [257, 185] on button "Controleer" at bounding box center [316, 185] width 324 height 22
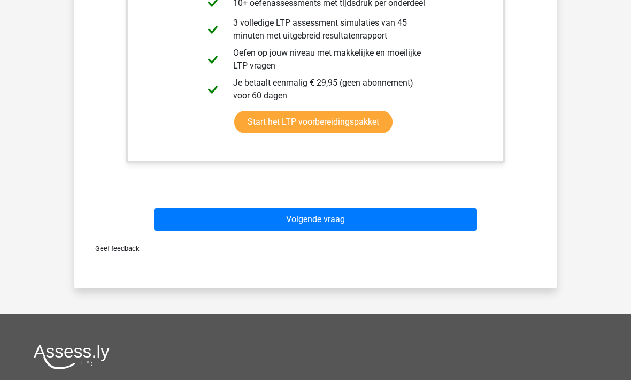
click at [202, 215] on button "Volgende vraag" at bounding box center [316, 219] width 324 height 22
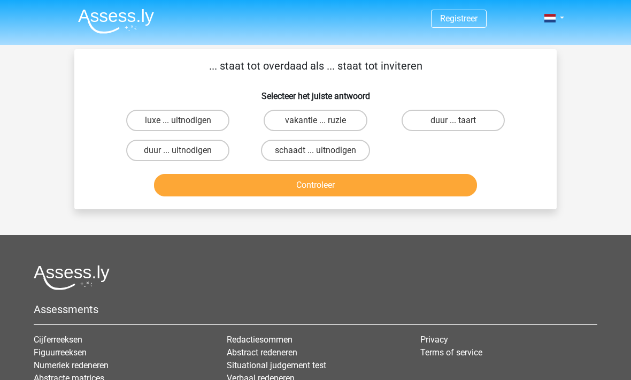
click at [234, 185] on button "Controleer" at bounding box center [316, 185] width 324 height 22
click at [163, 153] on label "duur ... uitnodigen" at bounding box center [177, 150] width 103 height 21
click at [178, 153] on input "duur ... uitnodigen" at bounding box center [181, 153] width 7 height 7
radio input "true"
click at [203, 188] on button "Controleer" at bounding box center [316, 185] width 324 height 22
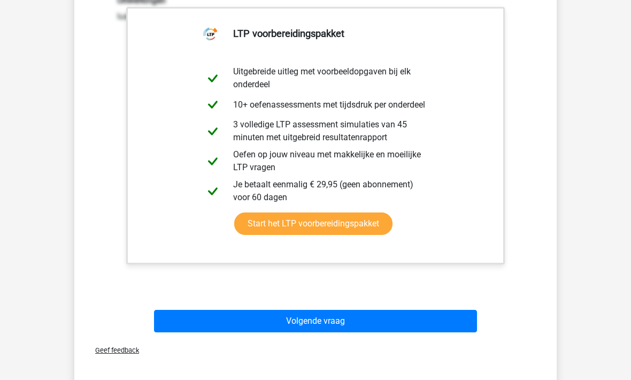
scroll to position [216, 0]
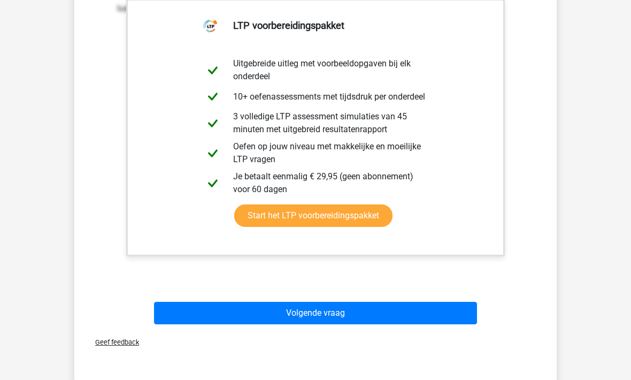
click at [280, 226] on link "Start het LTP voorbereidingspakket" at bounding box center [313, 216] width 158 height 22
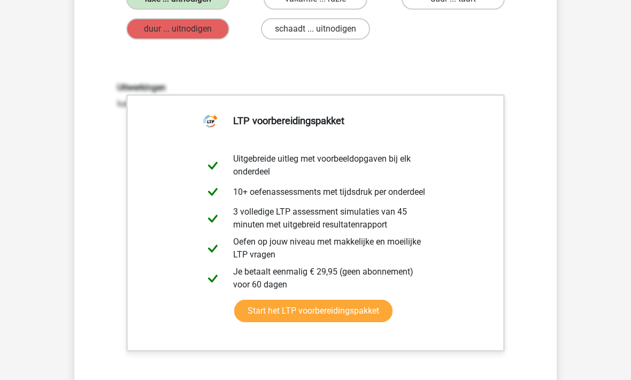
scroll to position [0, 0]
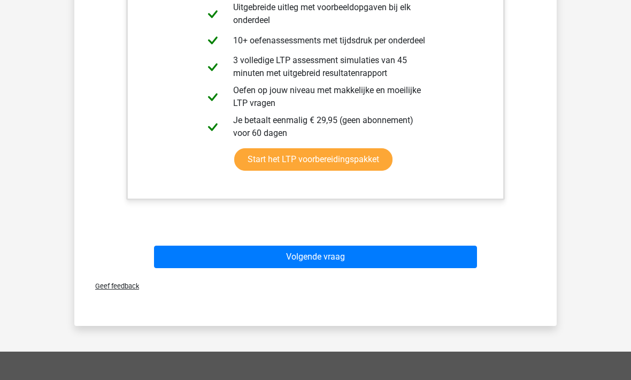
click at [273, 254] on button "Volgende vraag" at bounding box center [316, 256] width 324 height 22
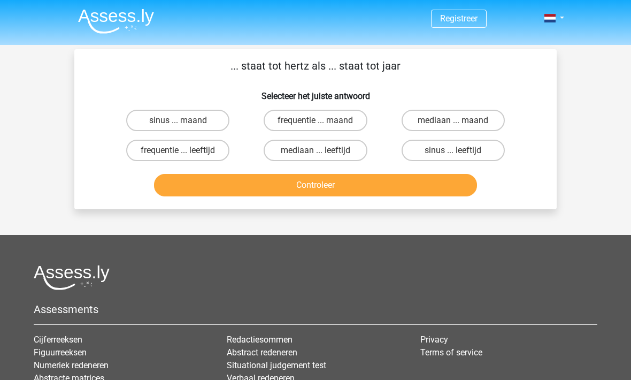
click at [145, 156] on label "frequentie ... leeftijd" at bounding box center [177, 150] width 103 height 21
click at [178, 156] on input "frequentie ... leeftijd" at bounding box center [181, 153] width 7 height 7
radio input "true"
click at [219, 196] on button "Controleer" at bounding box center [316, 185] width 324 height 22
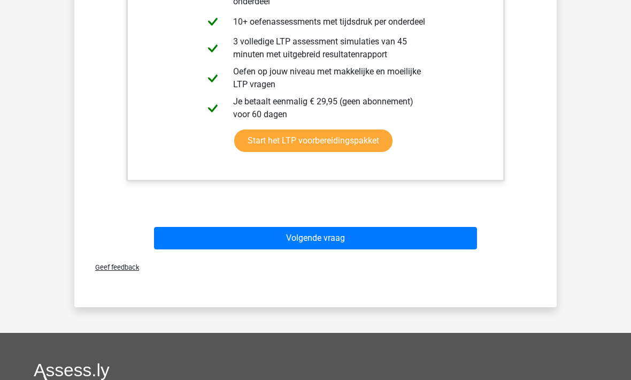
click at [191, 232] on button "Volgende vraag" at bounding box center [316, 238] width 324 height 22
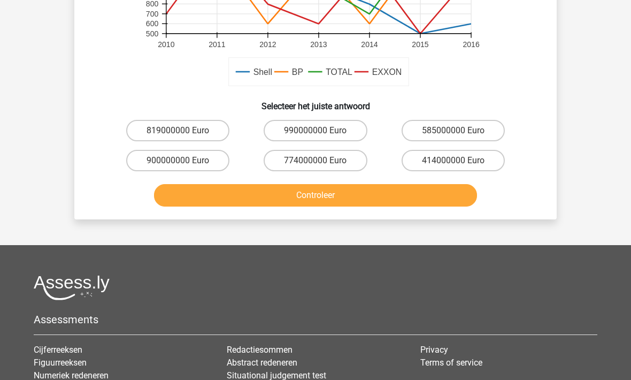
click at [163, 164] on label "900000000 Euro" at bounding box center [177, 160] width 103 height 21
click at [178, 164] on input "900000000 Euro" at bounding box center [181, 164] width 7 height 7
radio input "true"
click at [199, 195] on button "Controleer" at bounding box center [316, 195] width 324 height 22
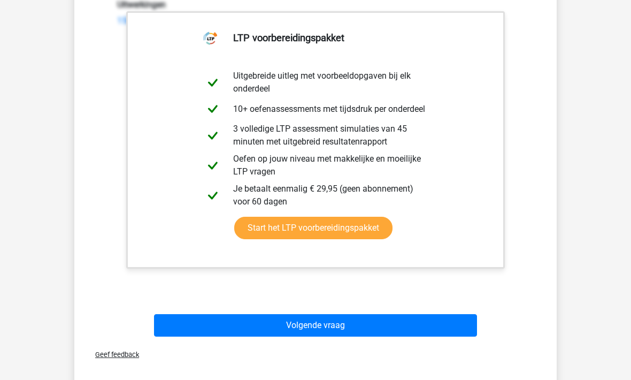
scroll to position [601, 0]
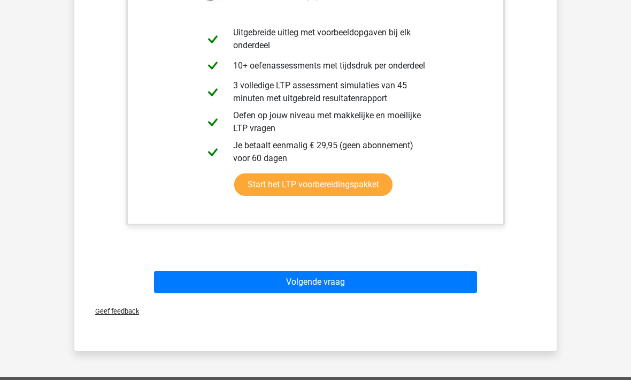
click at [217, 281] on button "Volgende vraag" at bounding box center [316, 282] width 324 height 22
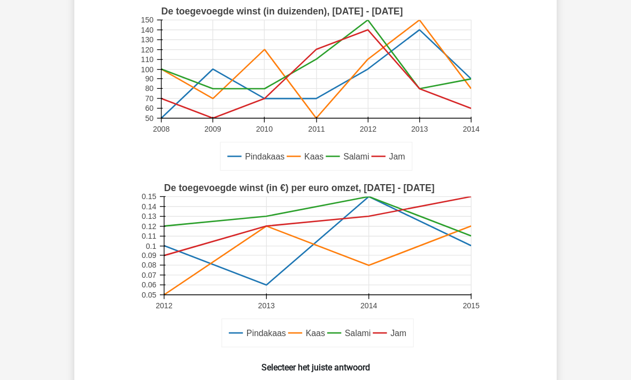
scroll to position [0, 0]
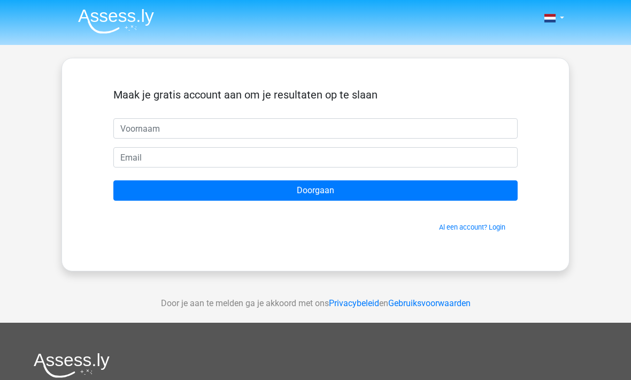
click at [146, 129] on input "text" at bounding box center [315, 128] width 404 height 20
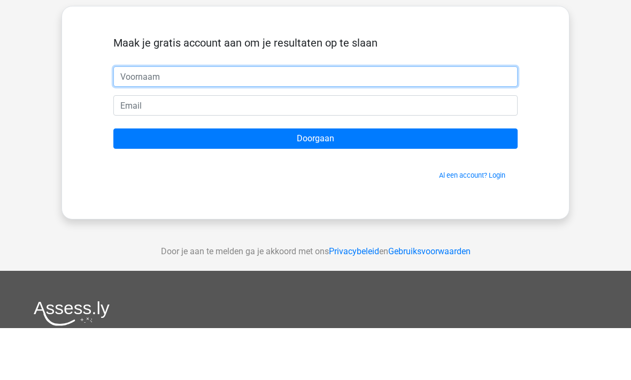
type input "Robbert"
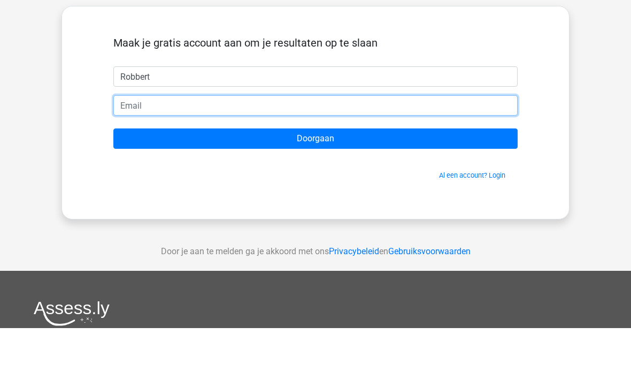
type input "[EMAIL_ADDRESS][DOMAIN_NAME]"
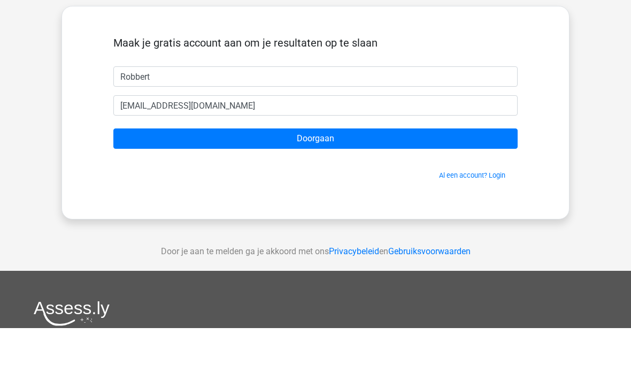
scroll to position [52, 0]
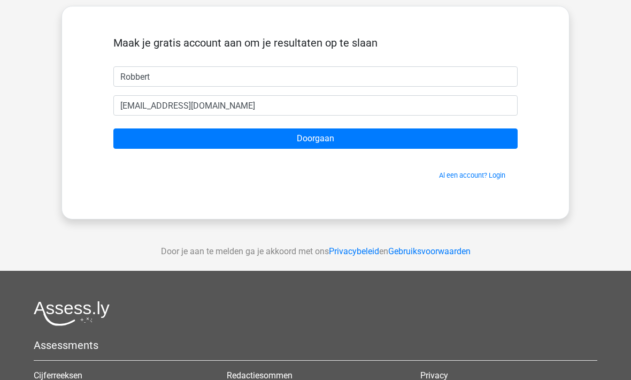
click at [231, 138] on input "Doorgaan" at bounding box center [315, 138] width 404 height 20
